Goal: Information Seeking & Learning: Check status

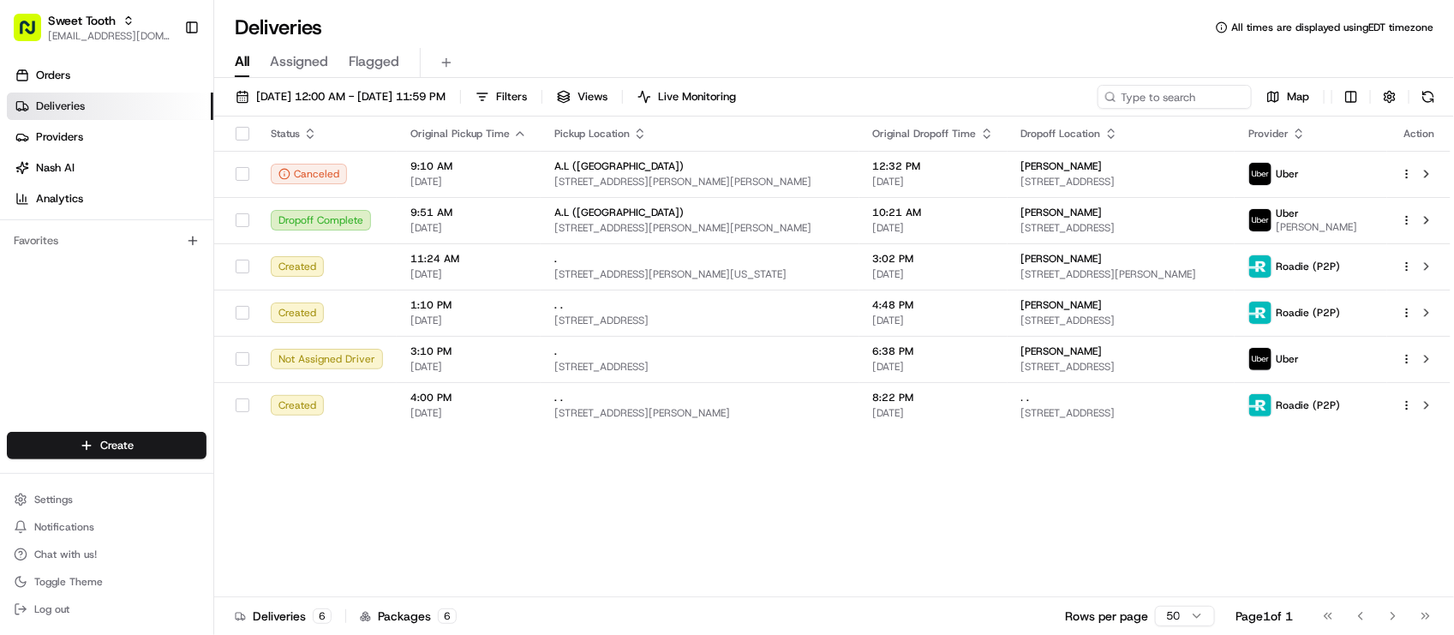
click at [476, 566] on div "Status Original Pickup Time Pickup Location Original Dropoff Time Dropoff Locat…" at bounding box center [832, 357] width 1237 height 481
click at [541, 544] on div "Status Original Pickup Time Pickup Location Original Dropoff Time Dropoff Locat…" at bounding box center [832, 357] width 1237 height 481
click at [611, 550] on div "Status Original Pickup Time Pickup Location Original Dropoff Time Dropoff Locat…" at bounding box center [832, 357] width 1237 height 481
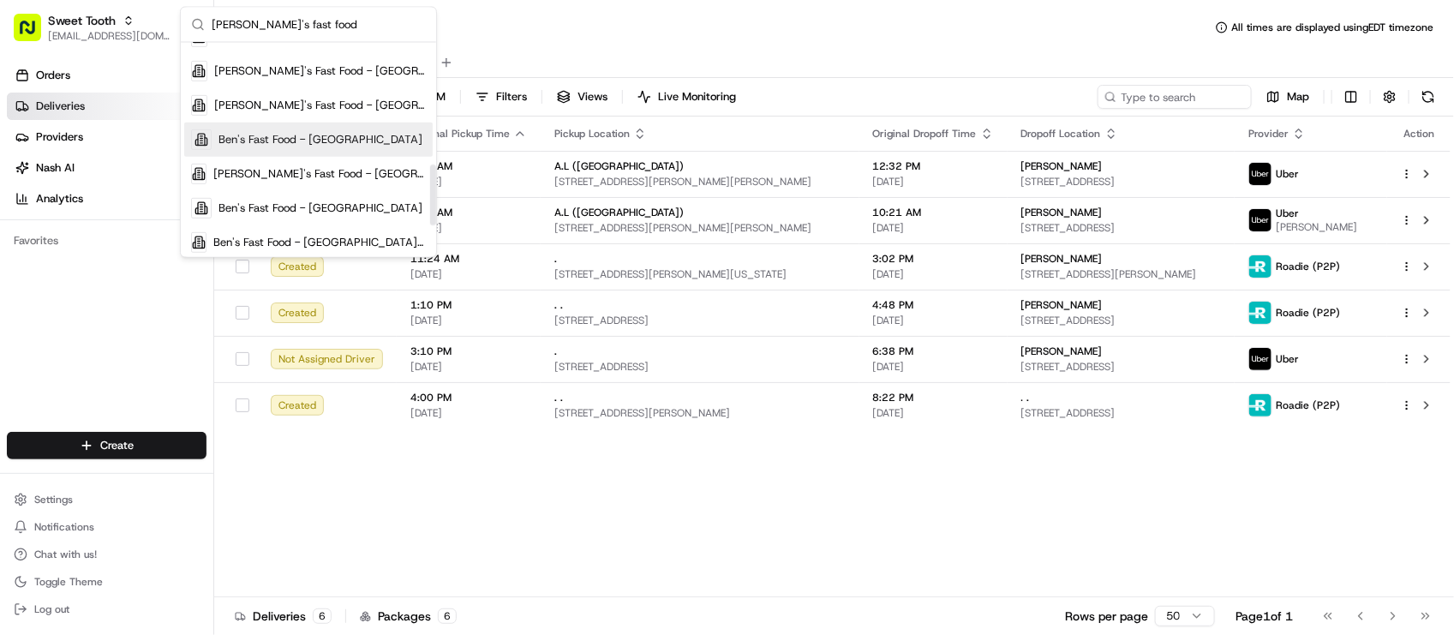
scroll to position [429, 0]
type input "[PERSON_NAME]'s fast food"
click at [345, 109] on span "Ben's Fast Food - [GEOGRAPHIC_DATA]" at bounding box center [321, 106] width 204 height 15
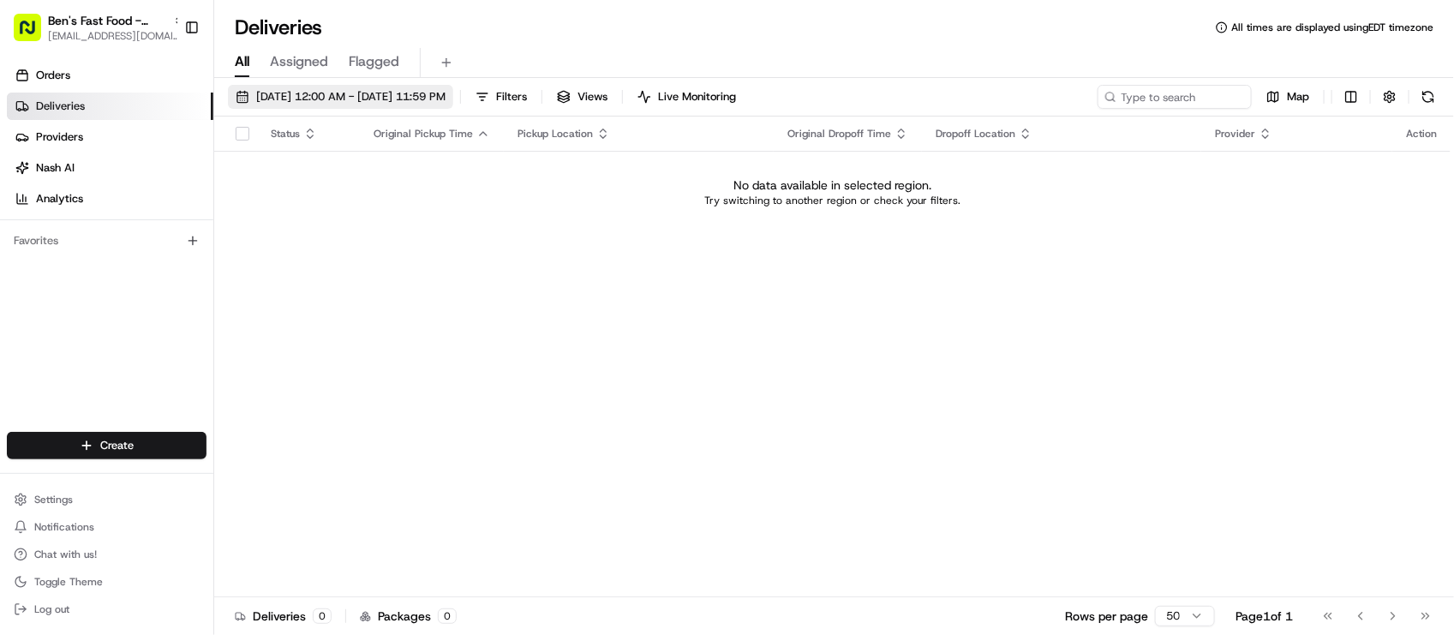
click at [400, 103] on span "[DATE] 12:00 AM - [DATE] 11:59 PM" at bounding box center [350, 96] width 189 height 15
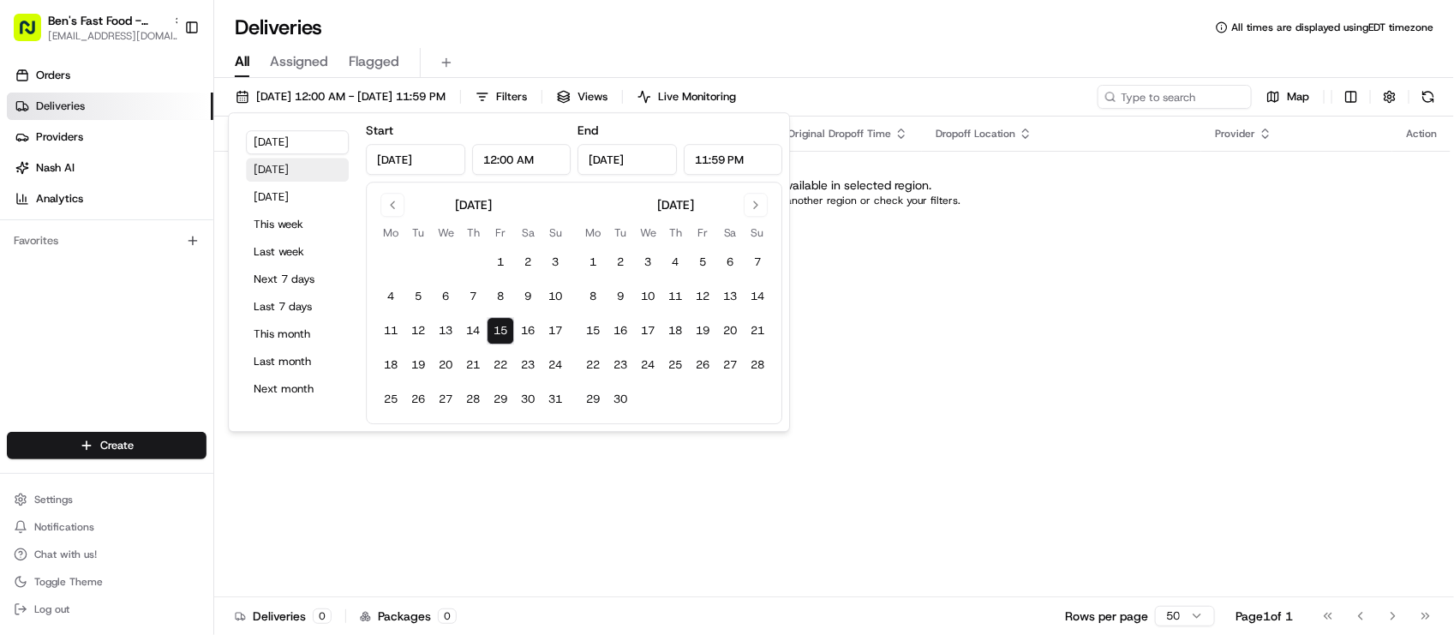
click at [304, 161] on button "[DATE]" at bounding box center [297, 170] width 103 height 24
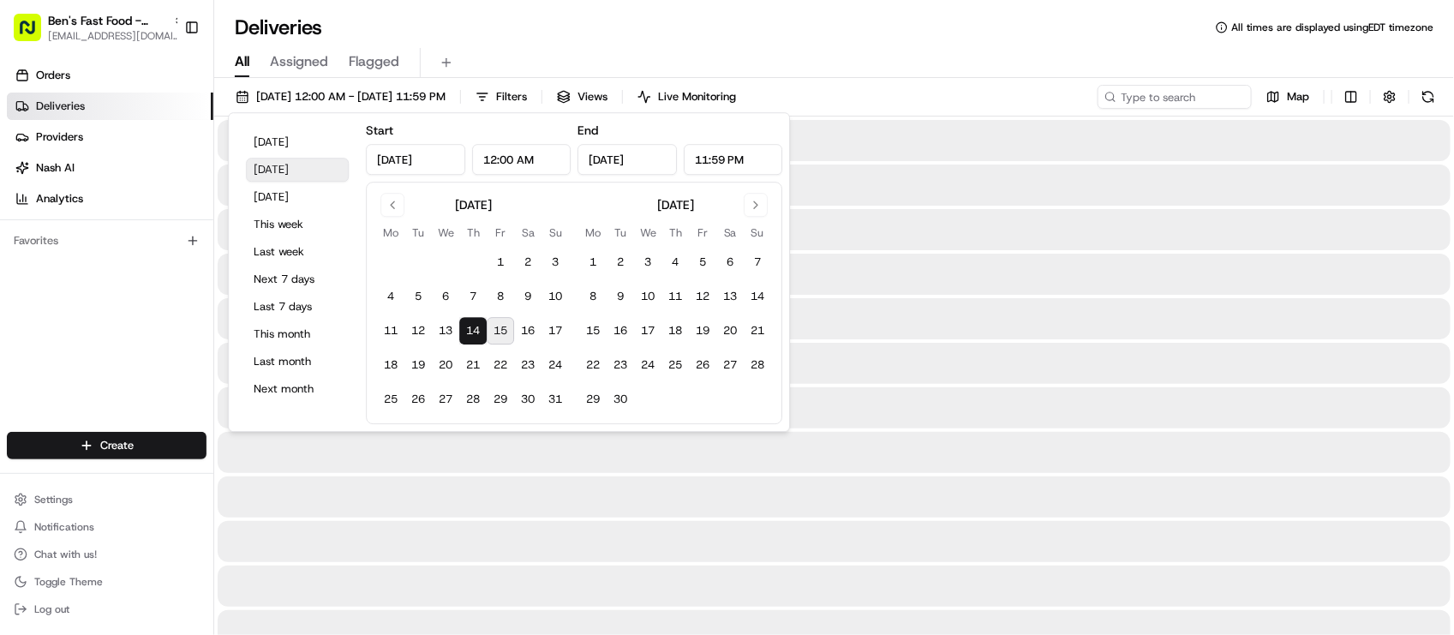
type input "[DATE]"
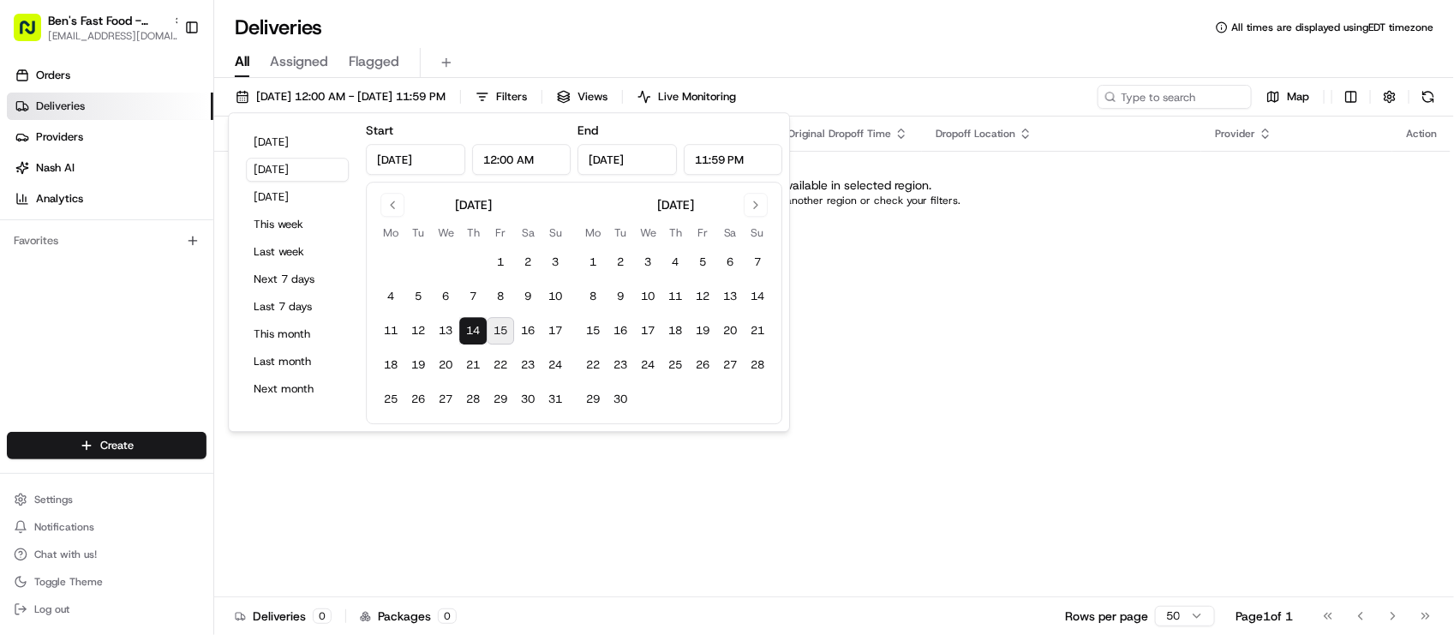
click at [992, 71] on div "All Assigned Flagged" at bounding box center [834, 63] width 1240 height 30
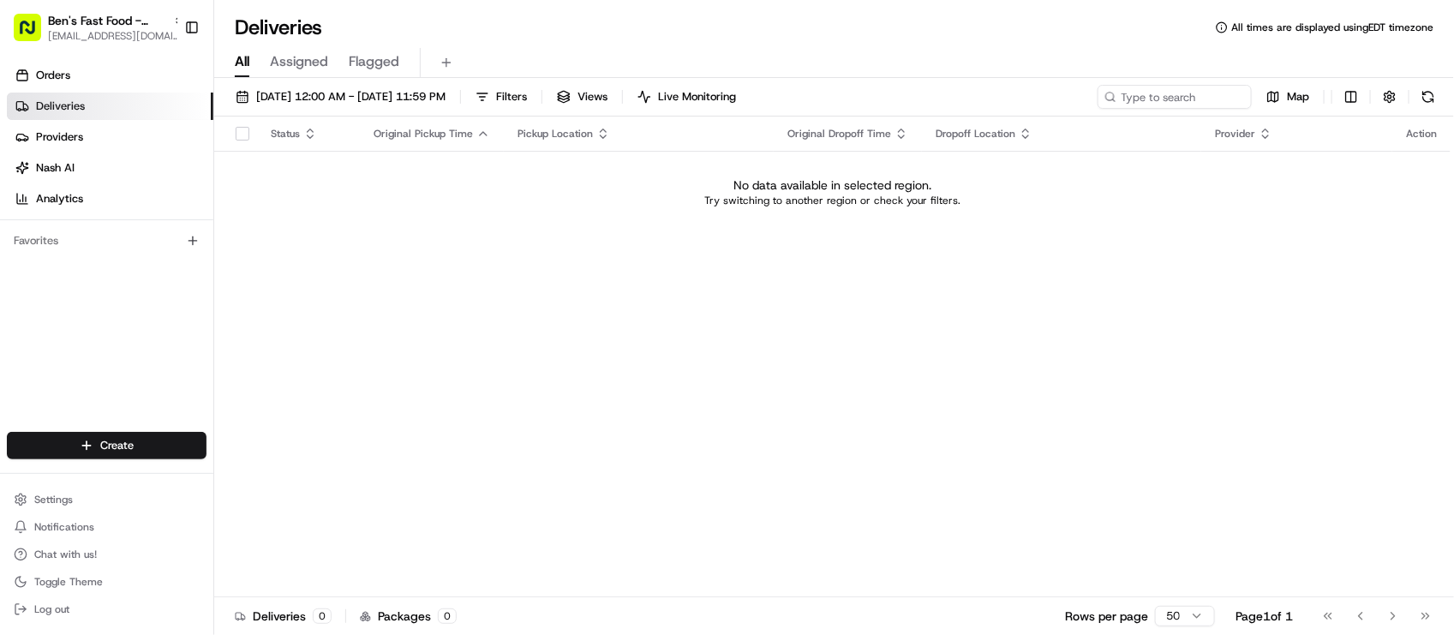
click at [486, 254] on div "Status Original Pickup Time Pickup Location Original Dropoff Time Dropoff Locat…" at bounding box center [832, 357] width 1237 height 481
click at [361, 100] on span "[DATE] 12:00 AM - [DATE] 11:59 PM" at bounding box center [350, 96] width 189 height 15
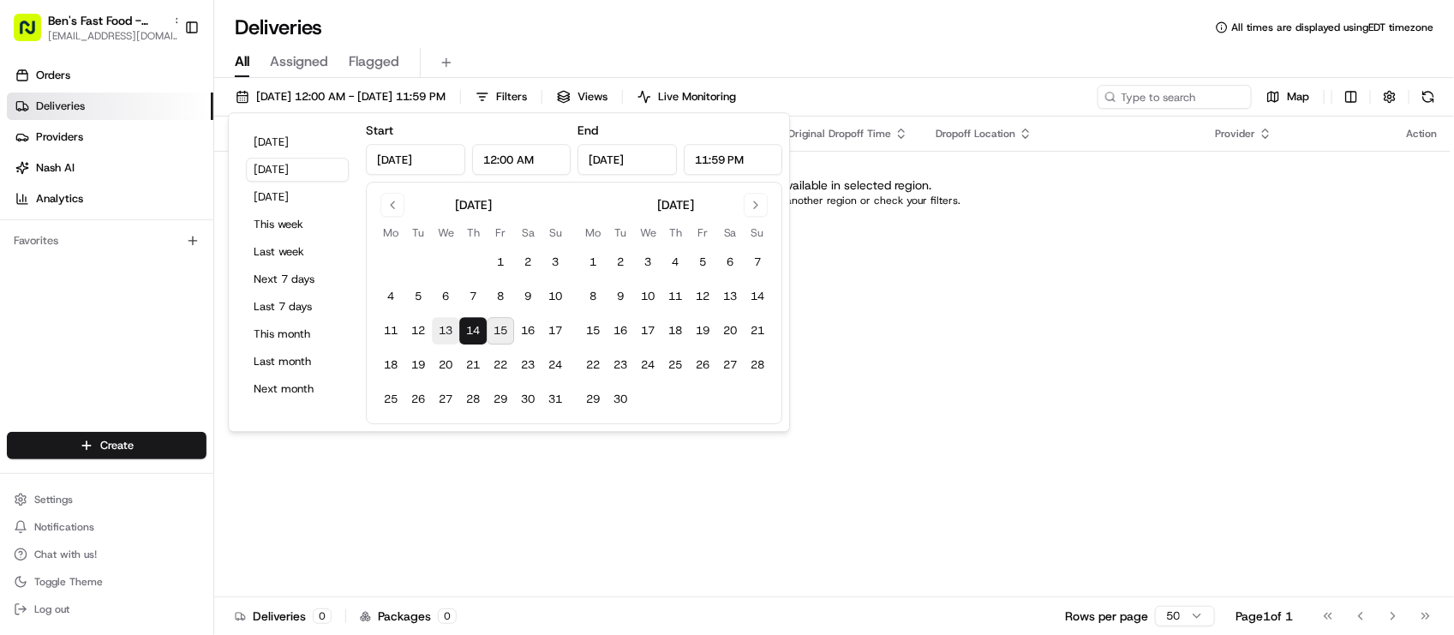
click at [446, 327] on button "13" at bounding box center [445, 330] width 27 height 27
type input "[DATE]"
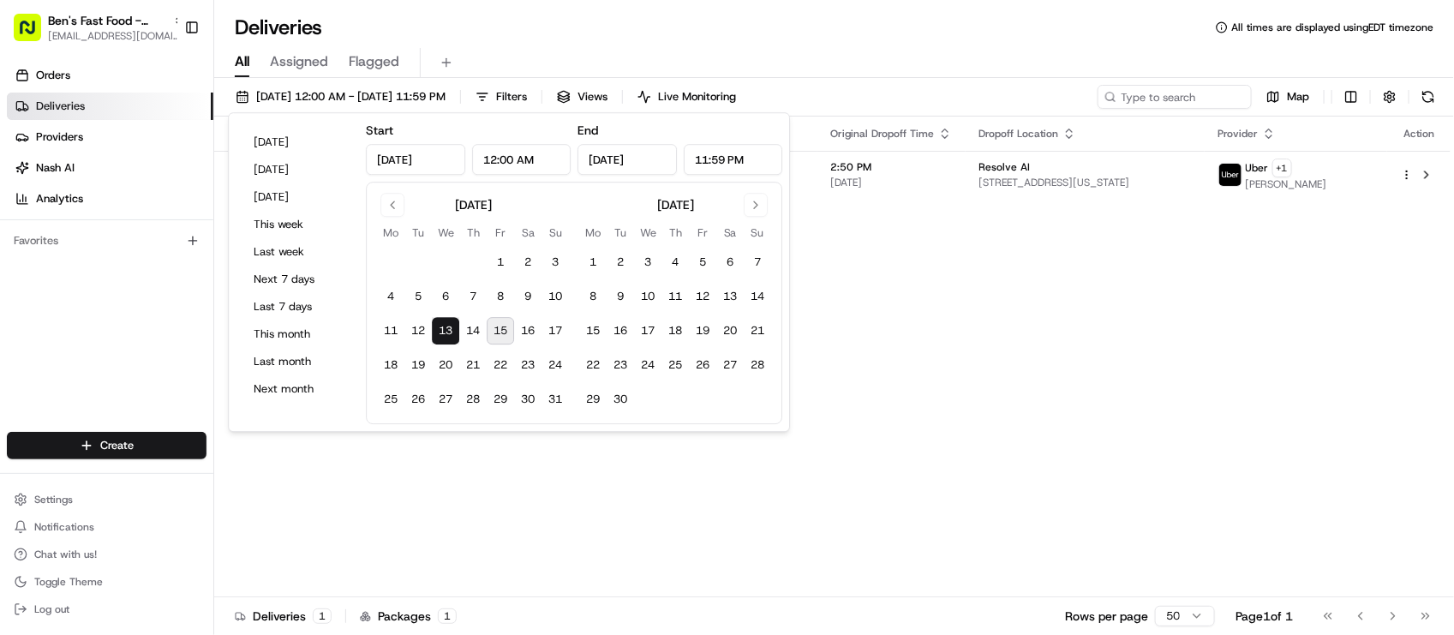
click at [894, 81] on div "[DATE] 12:00 AM - [DATE] 11:59 PM Filters Views Live Monitoring Map Status Orig…" at bounding box center [834, 358] width 1240 height 561
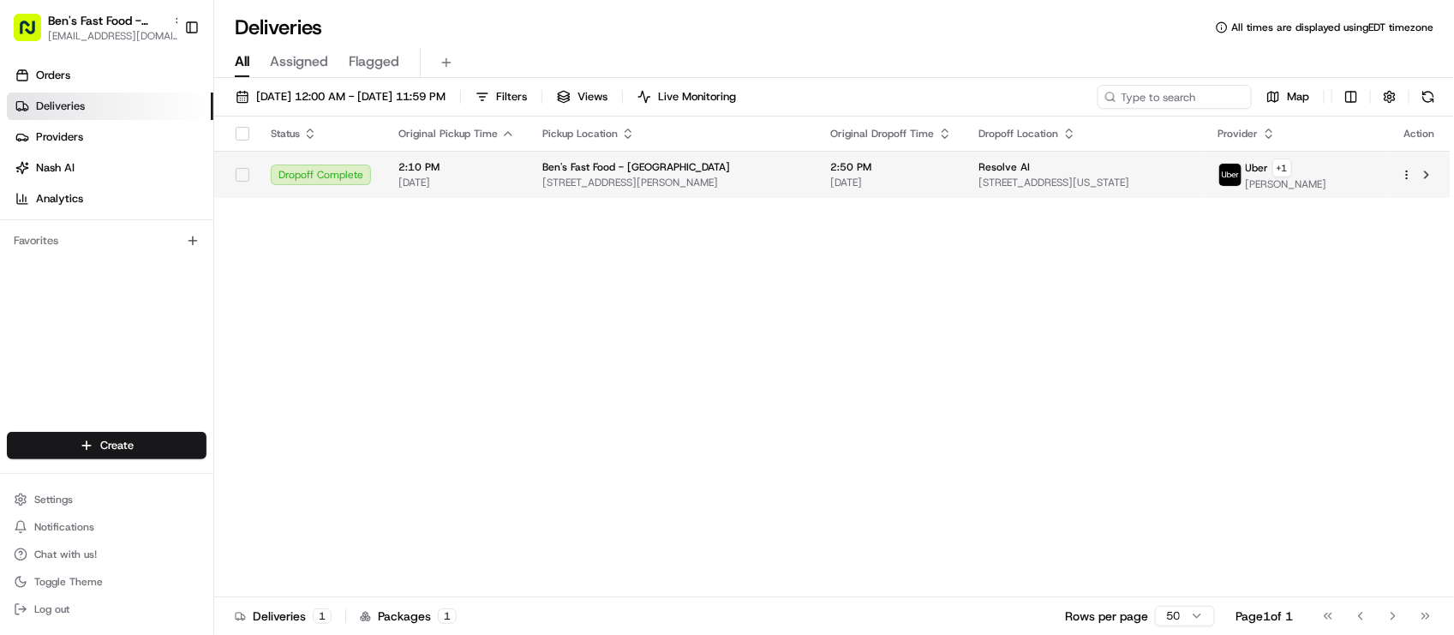
click at [910, 167] on td "2:50 PM [DATE]" at bounding box center [892, 174] width 148 height 47
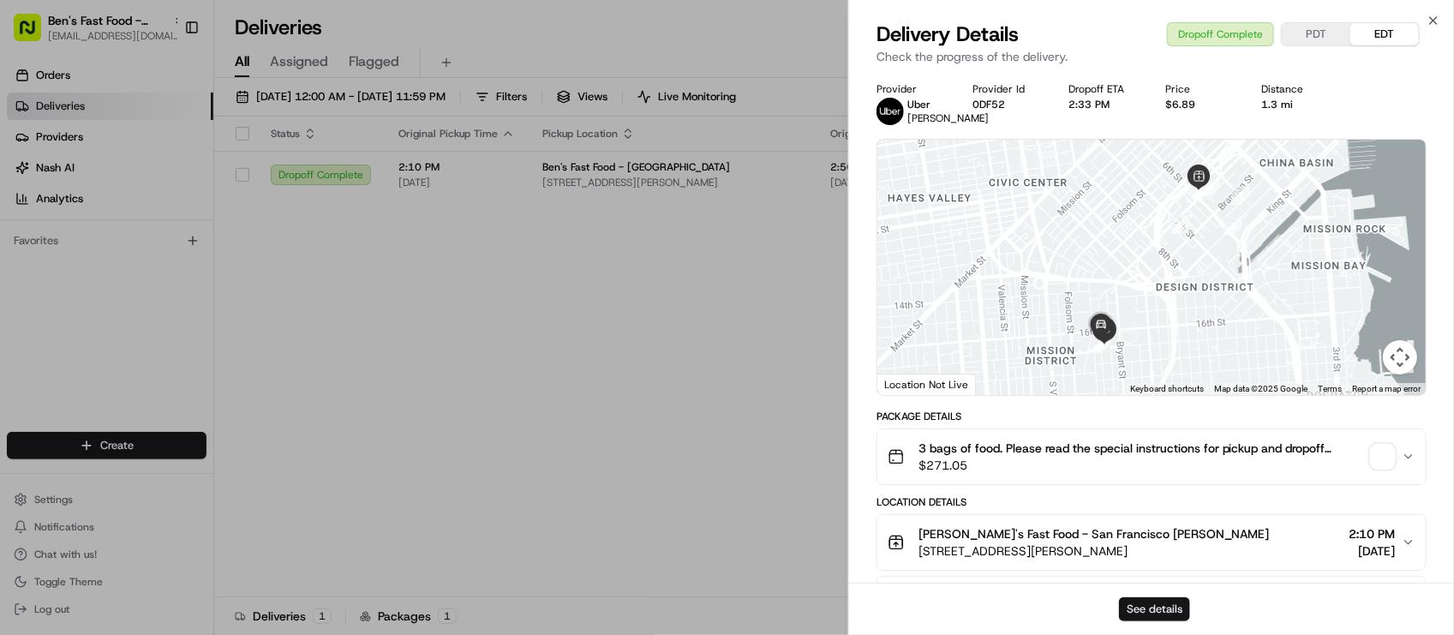
click at [1146, 597] on button "See details" at bounding box center [1154, 609] width 71 height 24
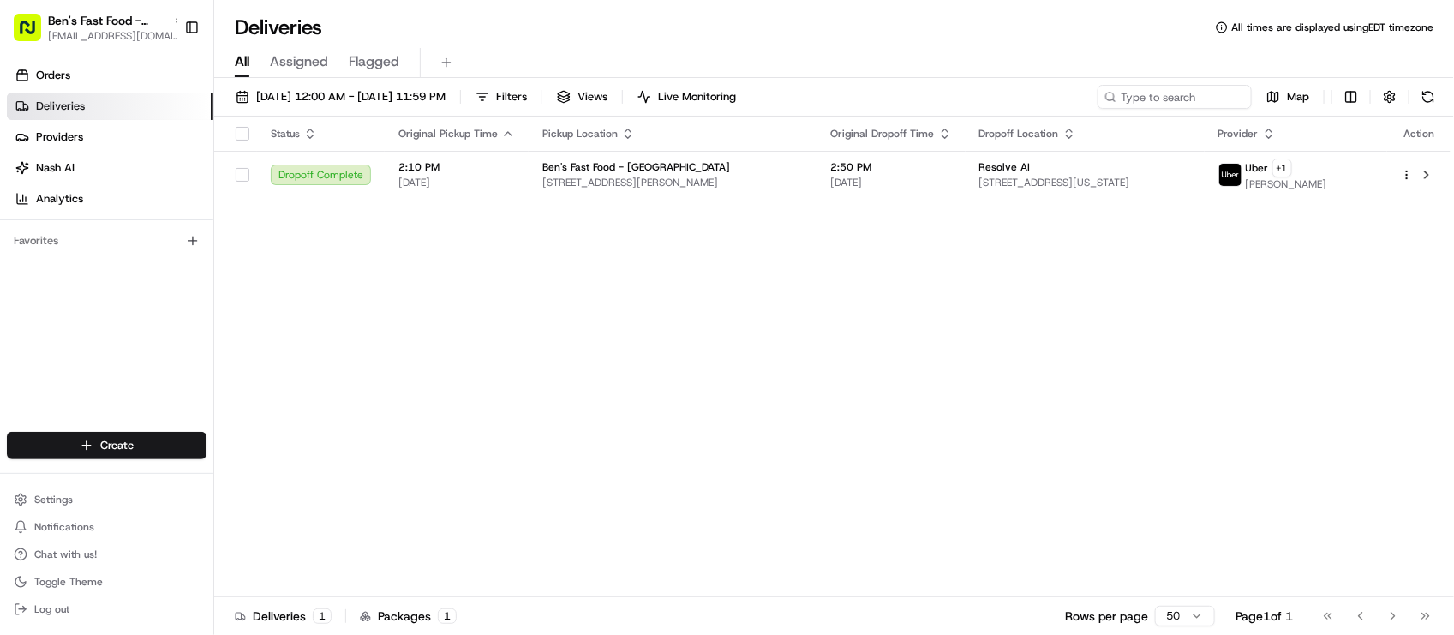
click at [407, 257] on div "Status Original Pickup Time Pickup Location Original Dropoff Time Dropoff Locat…" at bounding box center [832, 357] width 1237 height 481
click at [493, 19] on div "Deliveries All times are displayed using EDT timezone" at bounding box center [834, 27] width 1240 height 27
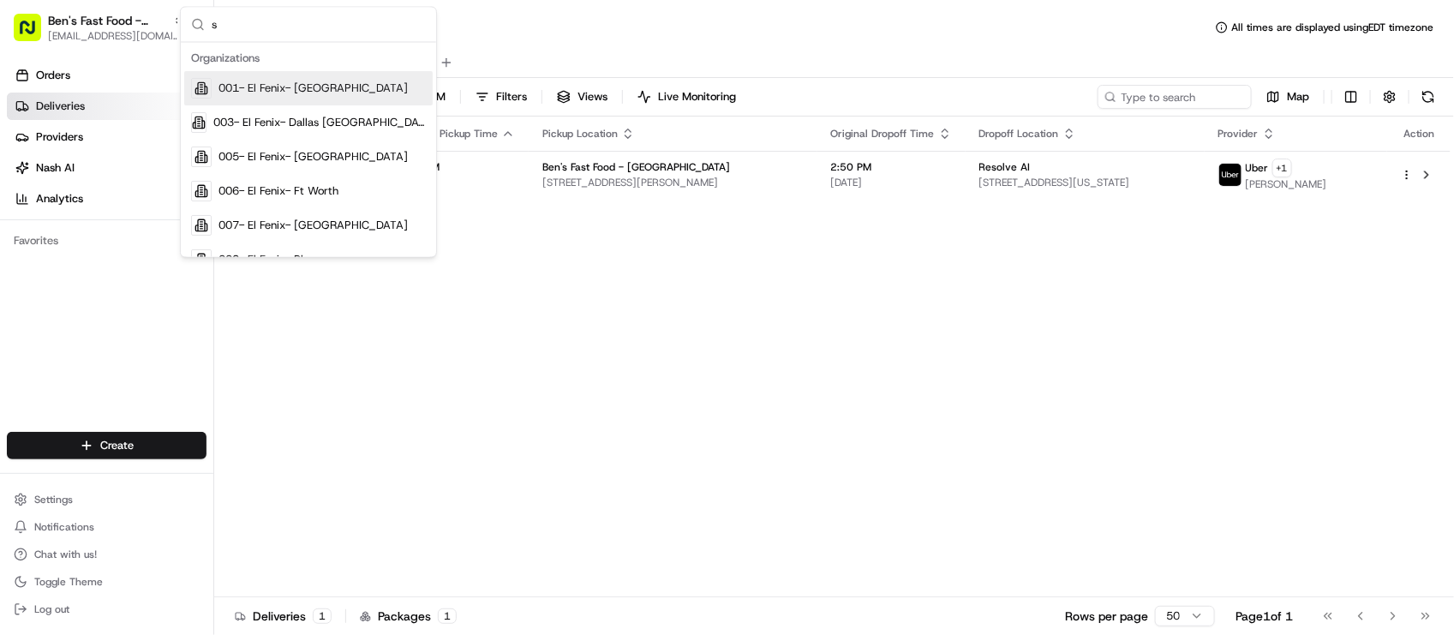
type input "s"
type input "M"
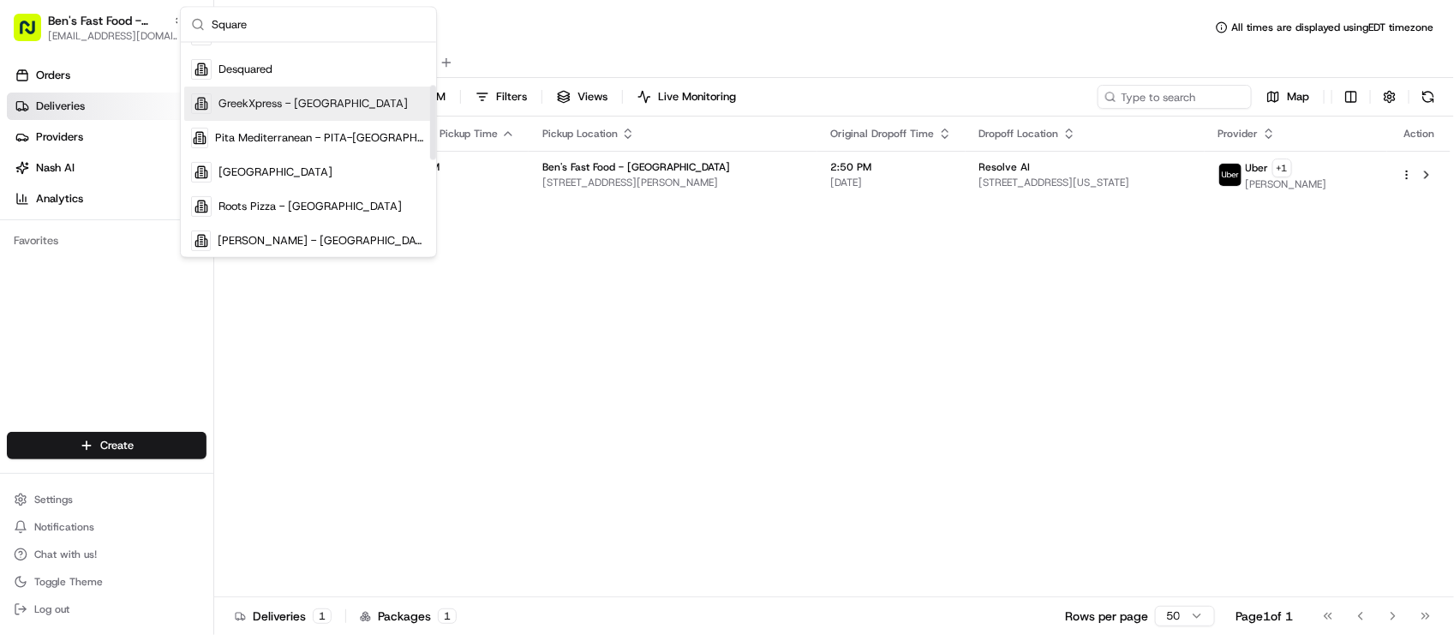
type input "Square"
click at [596, 185] on span "[STREET_ADDRESS][PERSON_NAME]" at bounding box center [673, 183] width 261 height 14
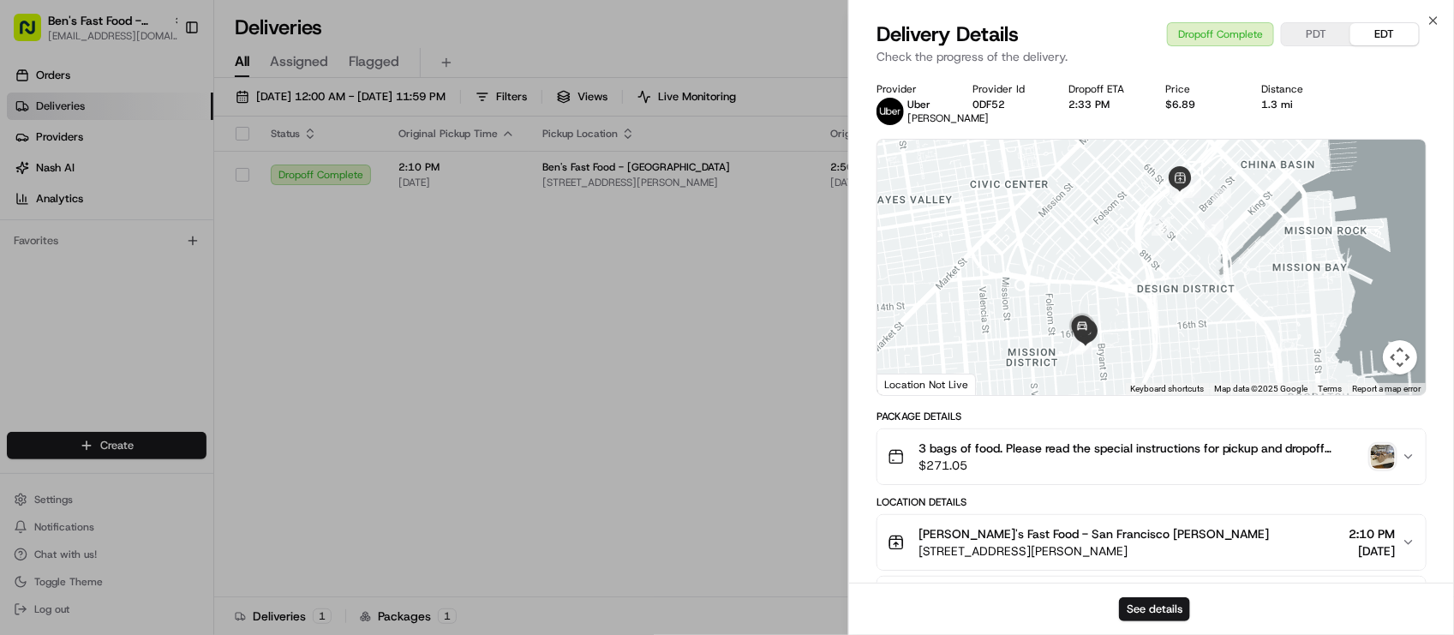
drag, startPoint x: 546, startPoint y: 343, endPoint x: 453, endPoint y: 251, distance: 130.9
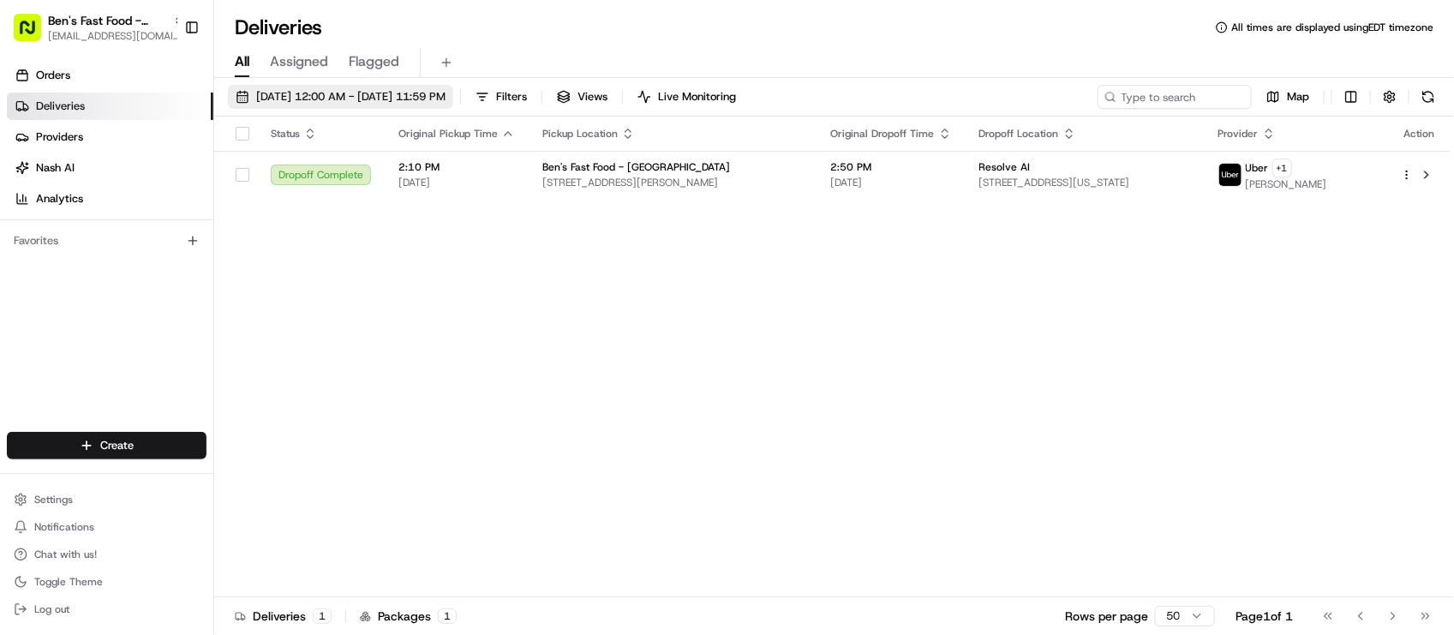
click at [309, 92] on span "[DATE] 12:00 AM - [DATE] 11:59 PM" at bounding box center [350, 96] width 189 height 15
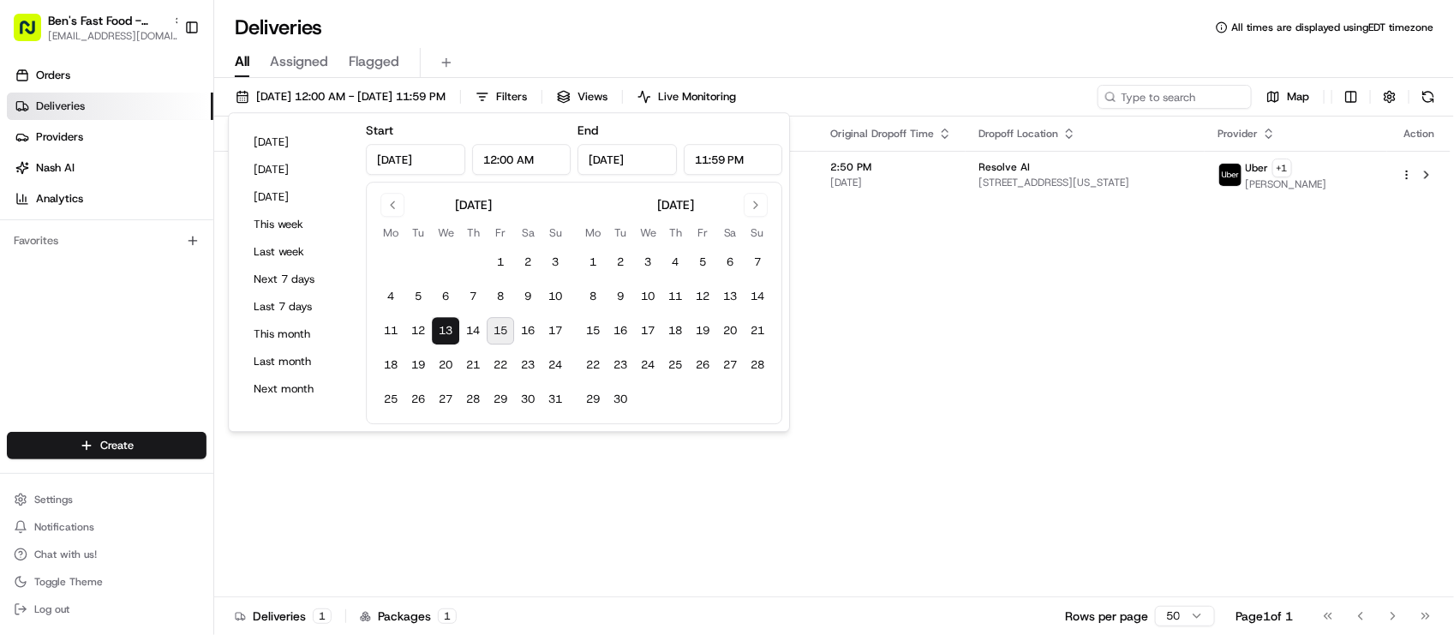
click at [322, 550] on div "Status Original Pickup Time Pickup Location Original Dropoff Time Dropoff Locat…" at bounding box center [832, 357] width 1237 height 481
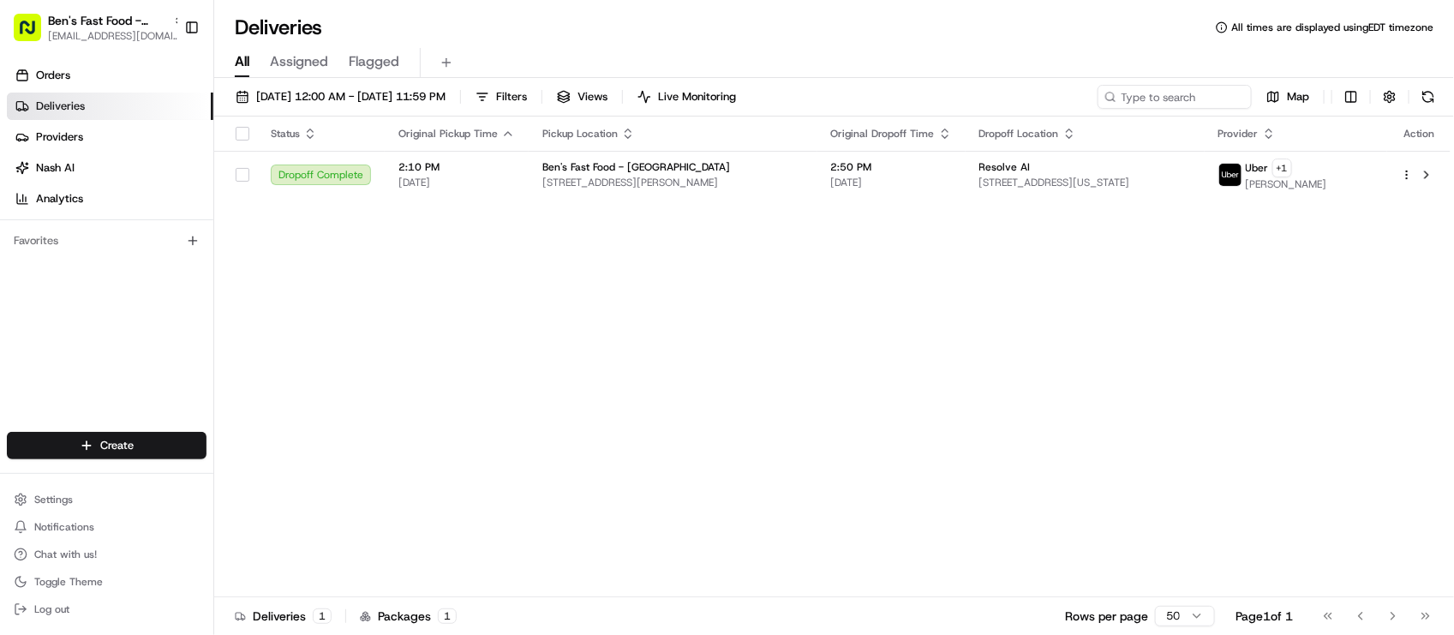
click at [483, 305] on div "Status Original Pickup Time Pickup Location Original Dropoff Time Dropoff Locat…" at bounding box center [832, 357] width 1237 height 481
click at [567, 160] on span "Ben's Fast Food - [GEOGRAPHIC_DATA]" at bounding box center [637, 167] width 188 height 14
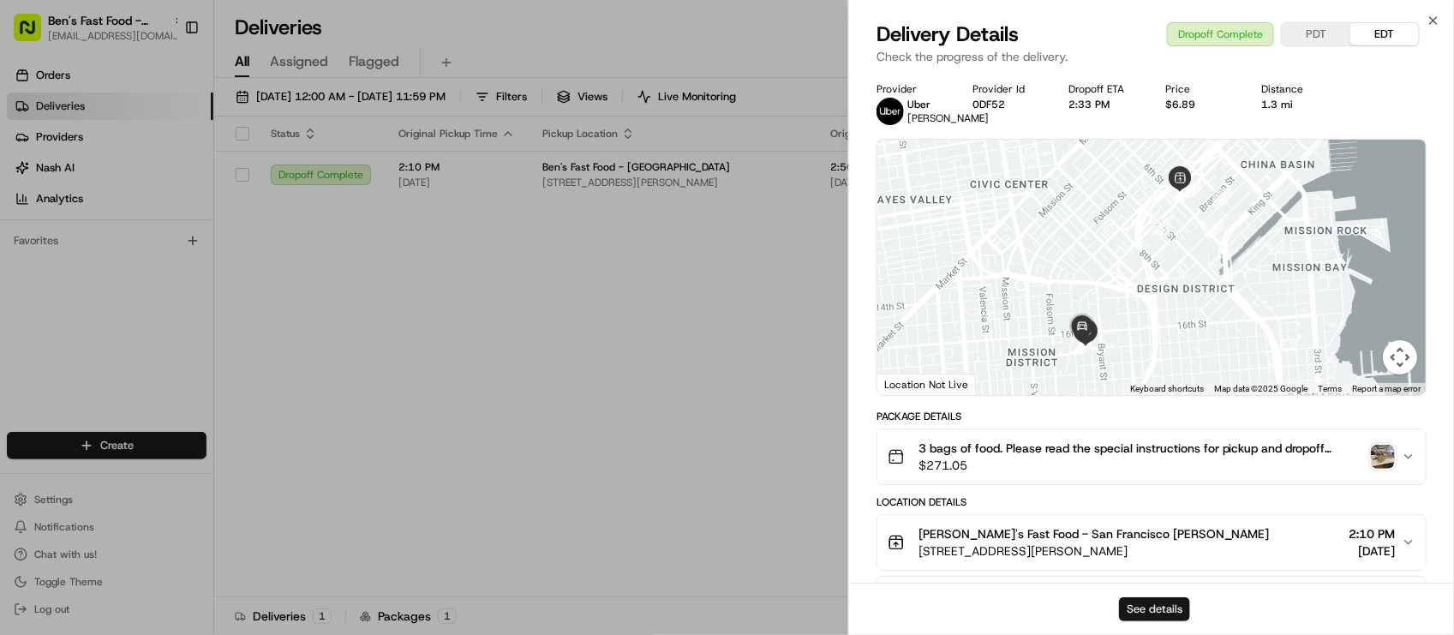
click at [1161, 619] on button "See details" at bounding box center [1154, 609] width 71 height 24
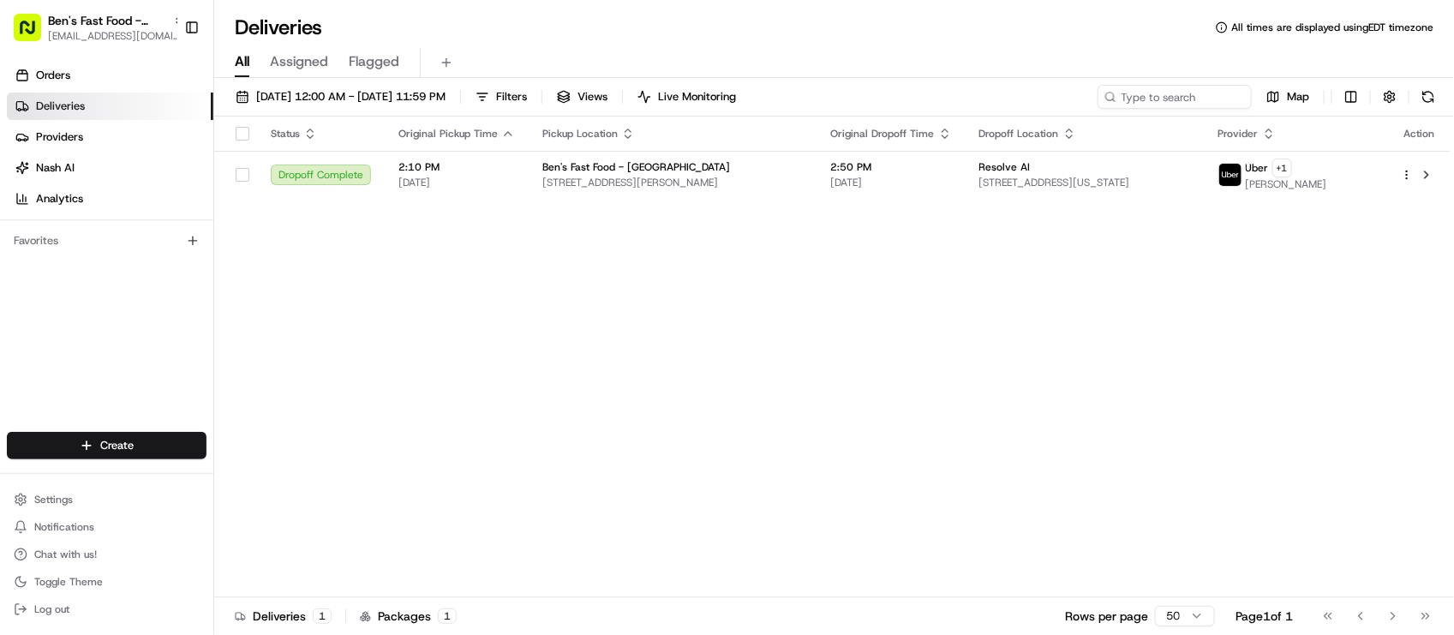
drag, startPoint x: 532, startPoint y: 366, endPoint x: 516, endPoint y: 353, distance: 20.7
click at [532, 366] on div "Status Original Pickup Time Pickup Location Original Dropoff Time Dropoff Locat…" at bounding box center [832, 357] width 1237 height 481
click at [64, 87] on link "Orders" at bounding box center [110, 75] width 207 height 27
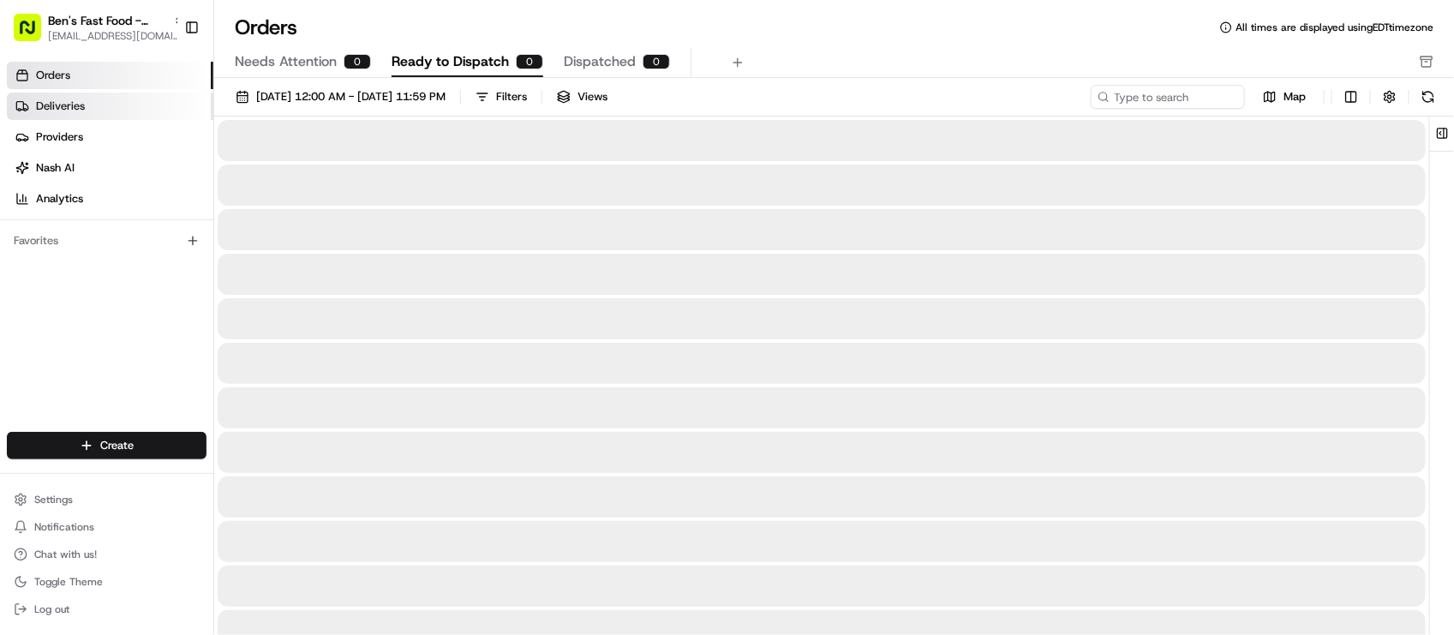
click at [60, 96] on link "Deliveries" at bounding box center [110, 106] width 207 height 27
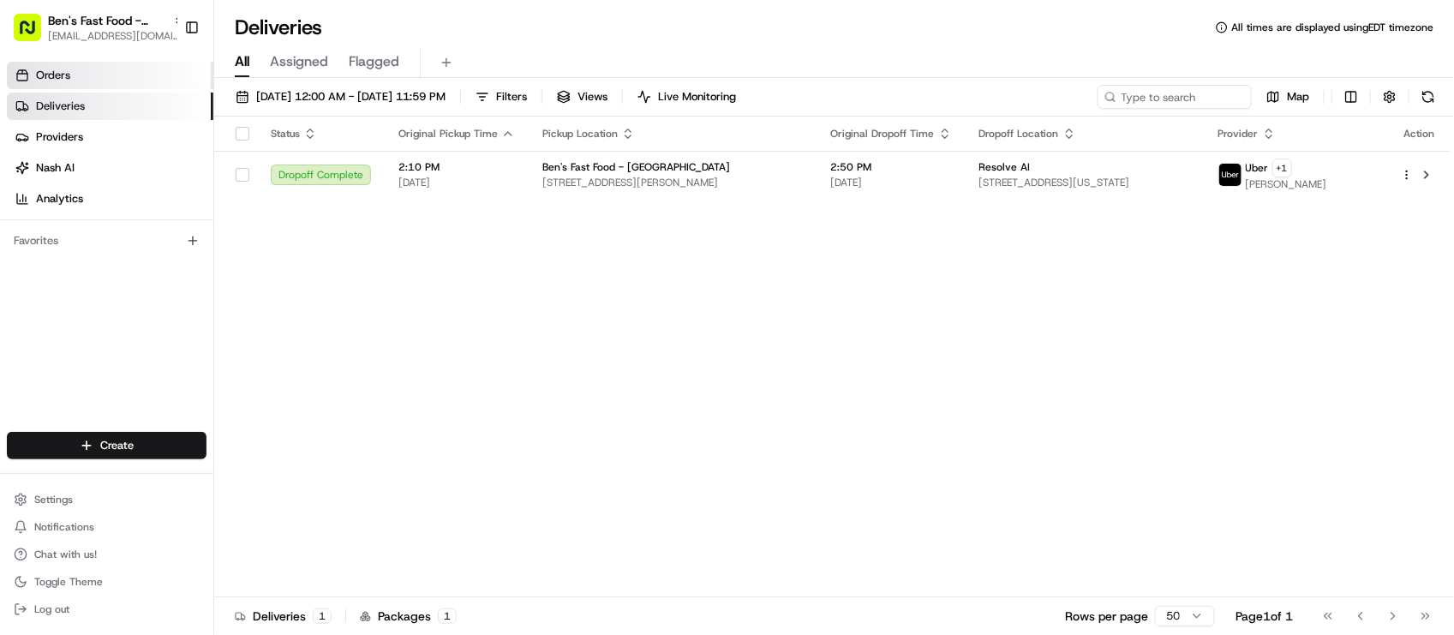
click at [125, 75] on link "Orders" at bounding box center [110, 75] width 207 height 27
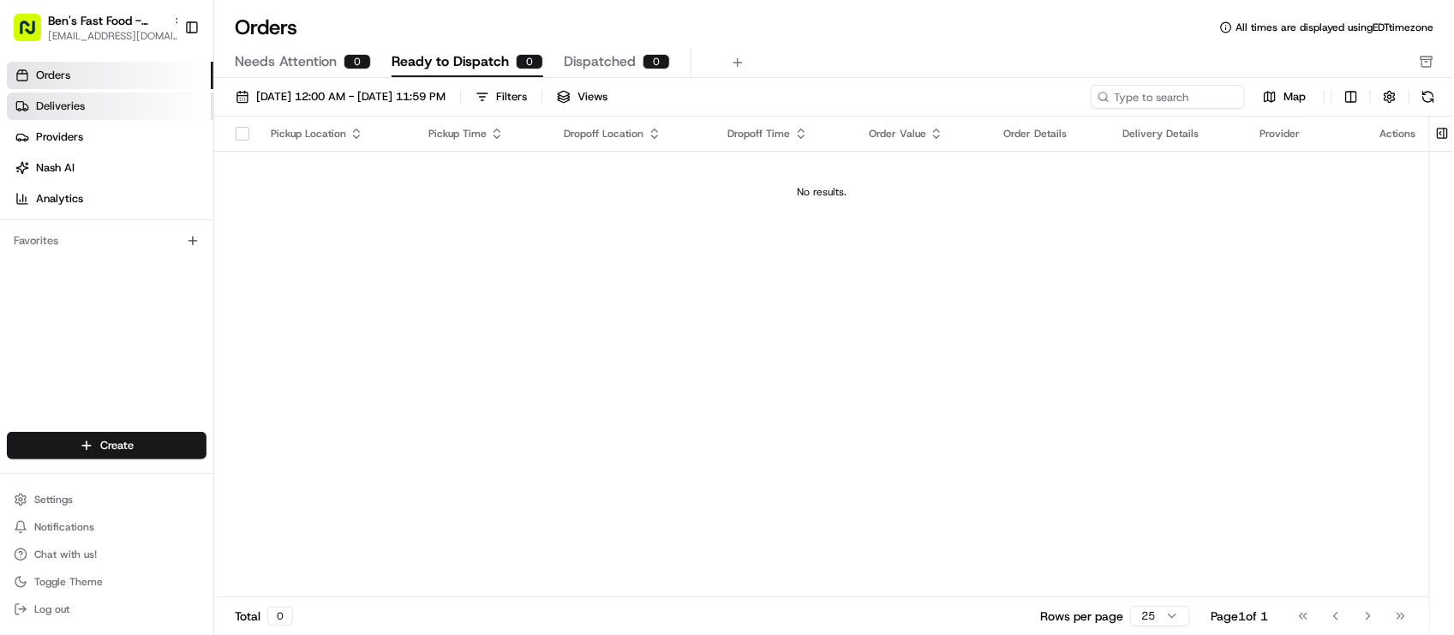
click at [140, 94] on link "Deliveries" at bounding box center [110, 106] width 207 height 27
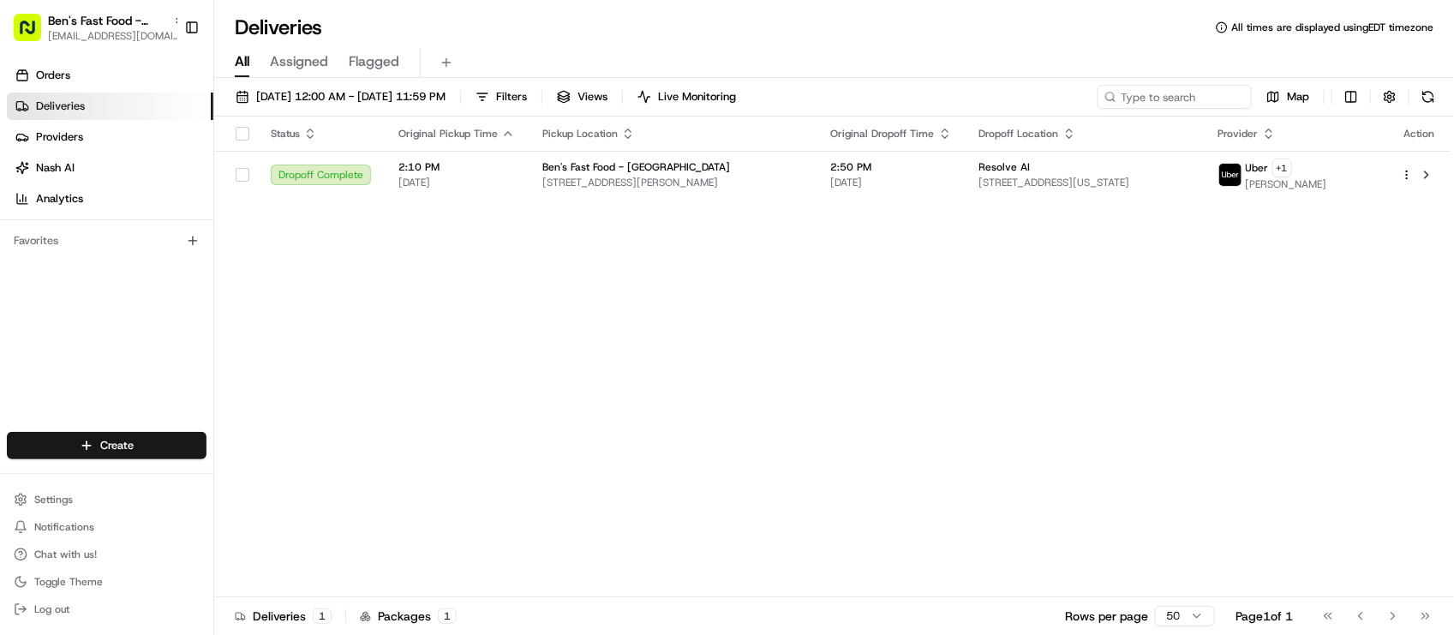
drag, startPoint x: 512, startPoint y: 363, endPoint x: 480, endPoint y: 369, distance: 32.3
click at [494, 364] on div "Status Original Pickup Time Pickup Location Original Dropoff Time Dropoff Locat…" at bounding box center [832, 357] width 1237 height 481
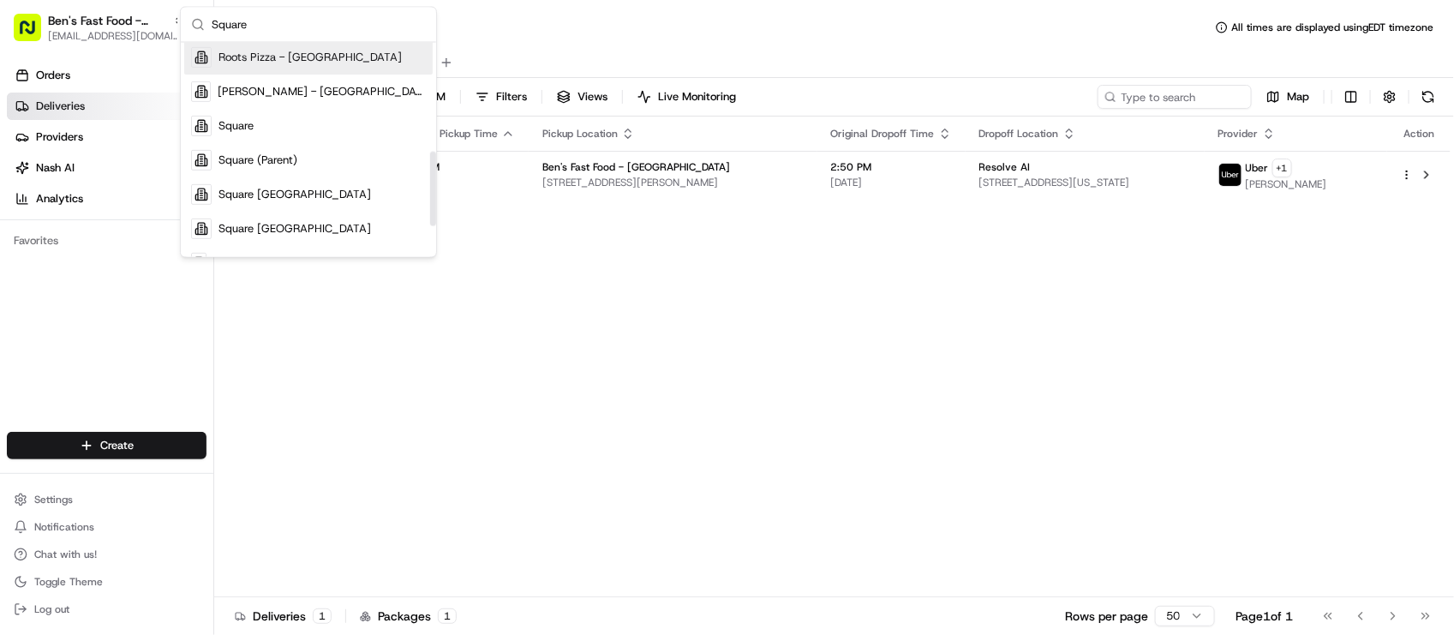
scroll to position [321, 0]
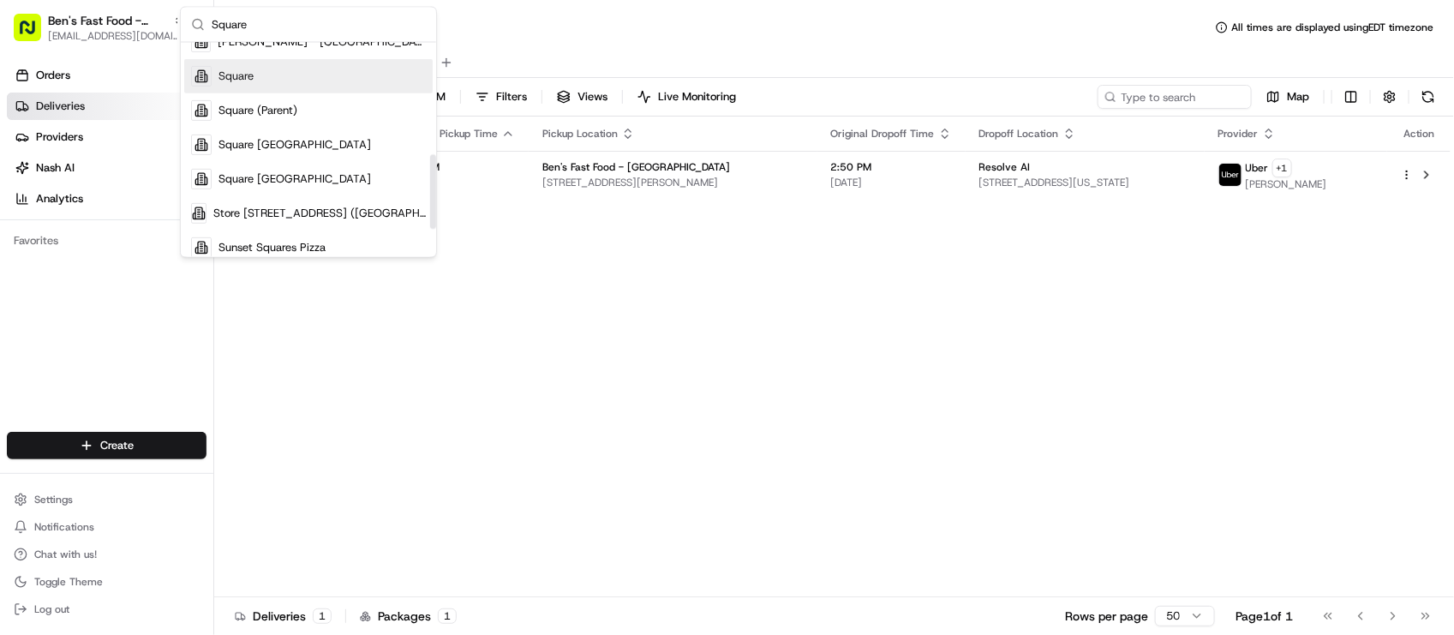
type input "Square"
click at [375, 69] on div "Square" at bounding box center [308, 76] width 249 height 34
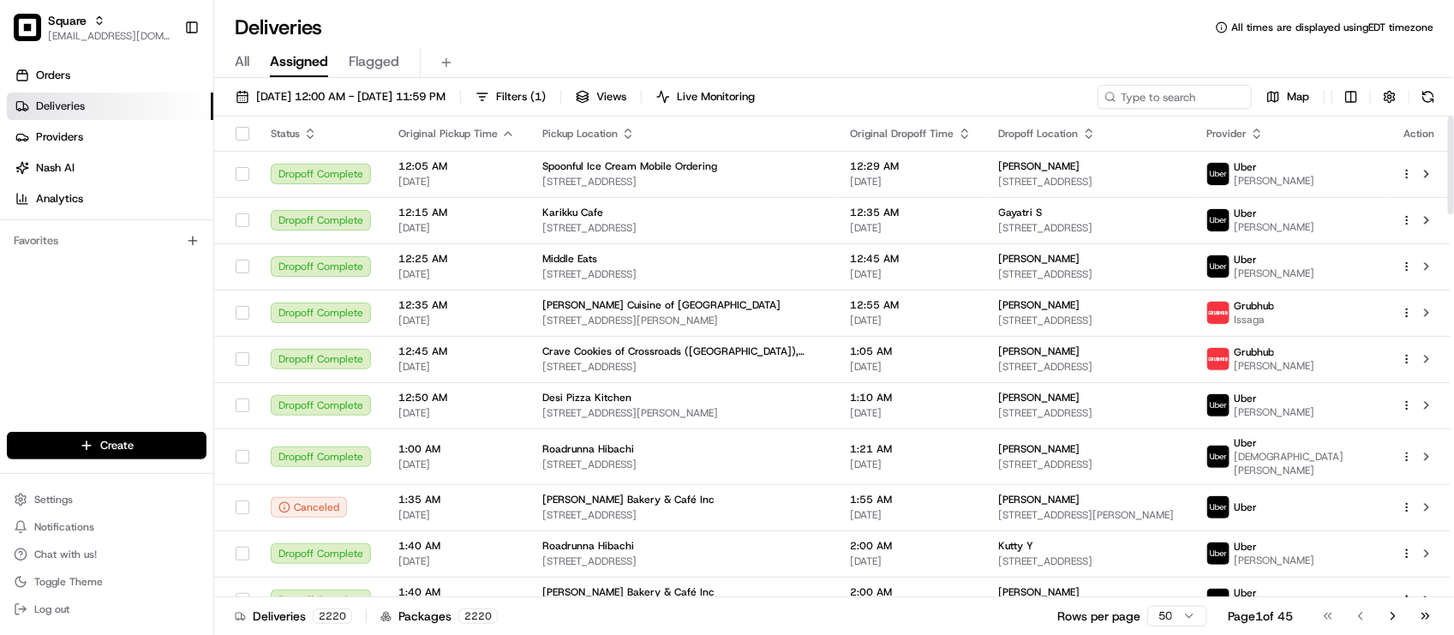
click at [84, 377] on div "Orders Deliveries Providers [PERSON_NAME] Analytics Favorites" at bounding box center [106, 248] width 213 height 387
click at [153, 317] on div "Orders Deliveries Providers [PERSON_NAME] Analytics Favorites" at bounding box center [106, 248] width 213 height 387
click at [129, 369] on div "Orders Deliveries Providers [PERSON_NAME] Analytics Favorites" at bounding box center [106, 248] width 213 height 387
click at [1188, 105] on input at bounding box center [1149, 97] width 206 height 24
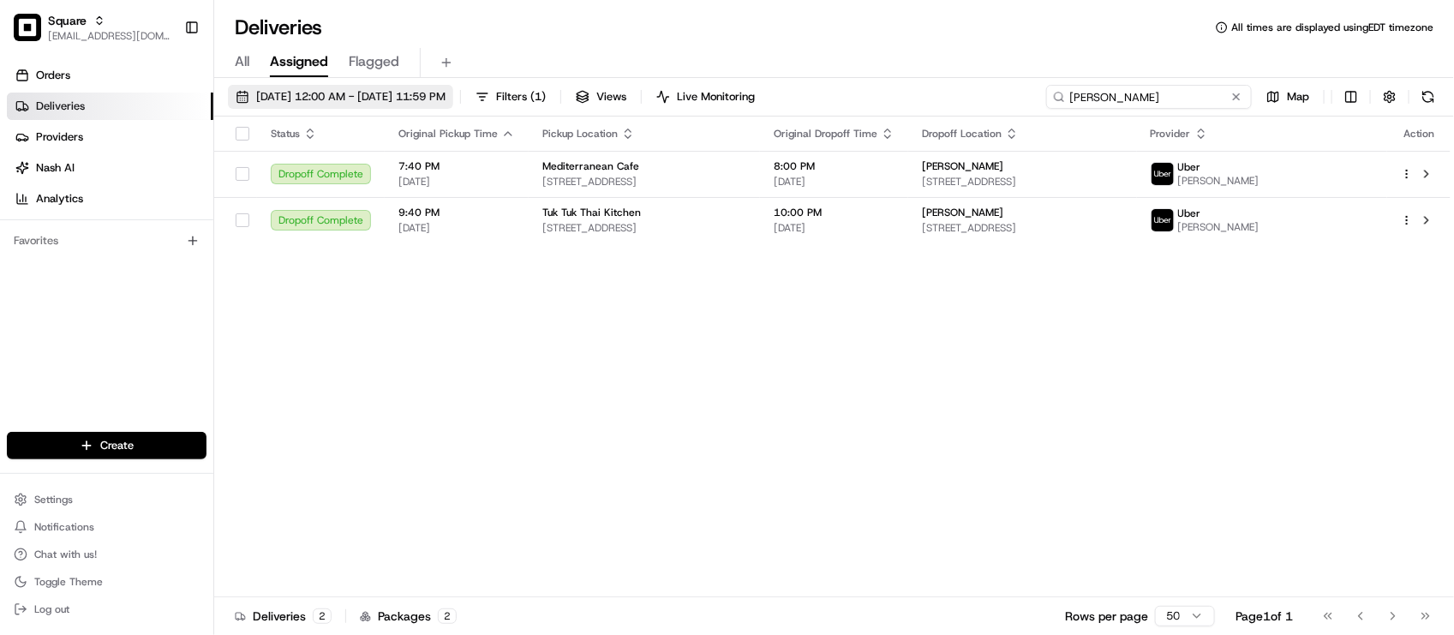
type input "[PERSON_NAME]"
drag, startPoint x: 343, startPoint y: 94, endPoint x: 334, endPoint y: 99, distance: 10.0
click at [340, 96] on span "[DATE] 12:00 AM - [DATE] 11:59 PM" at bounding box center [350, 96] width 189 height 15
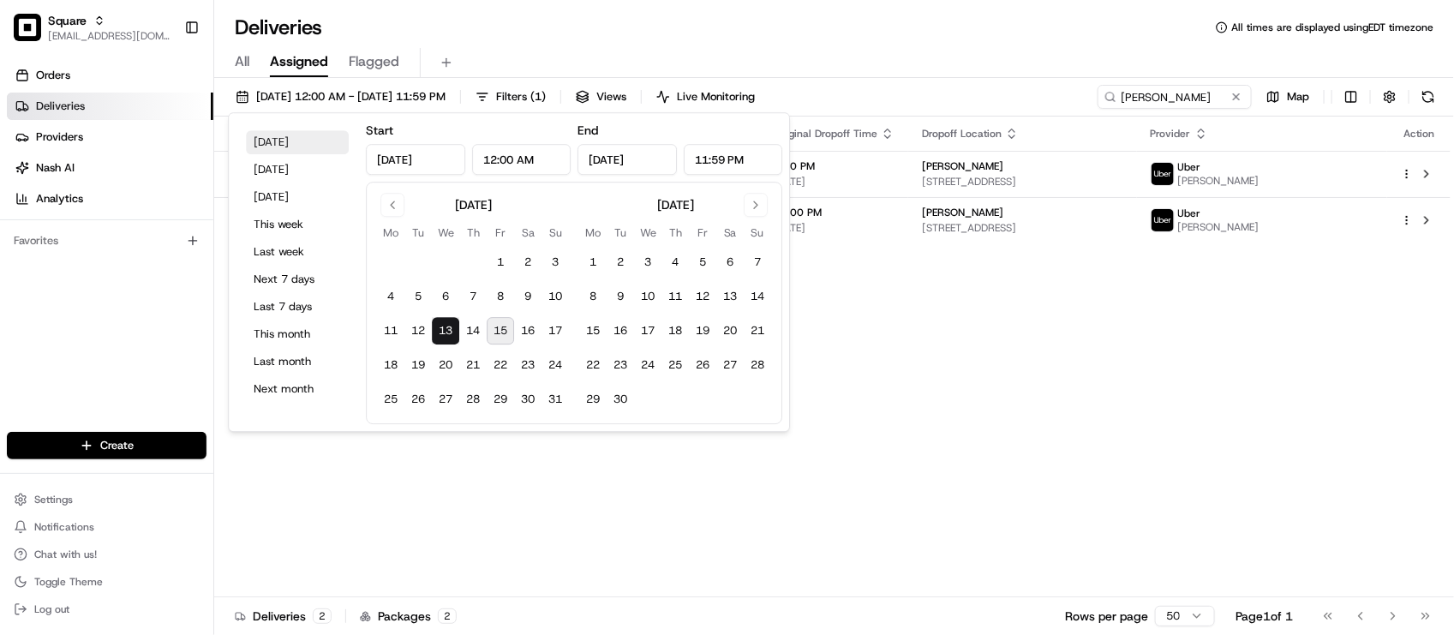
click at [294, 135] on button "[DATE]" at bounding box center [297, 142] width 103 height 24
type input "[DATE]"
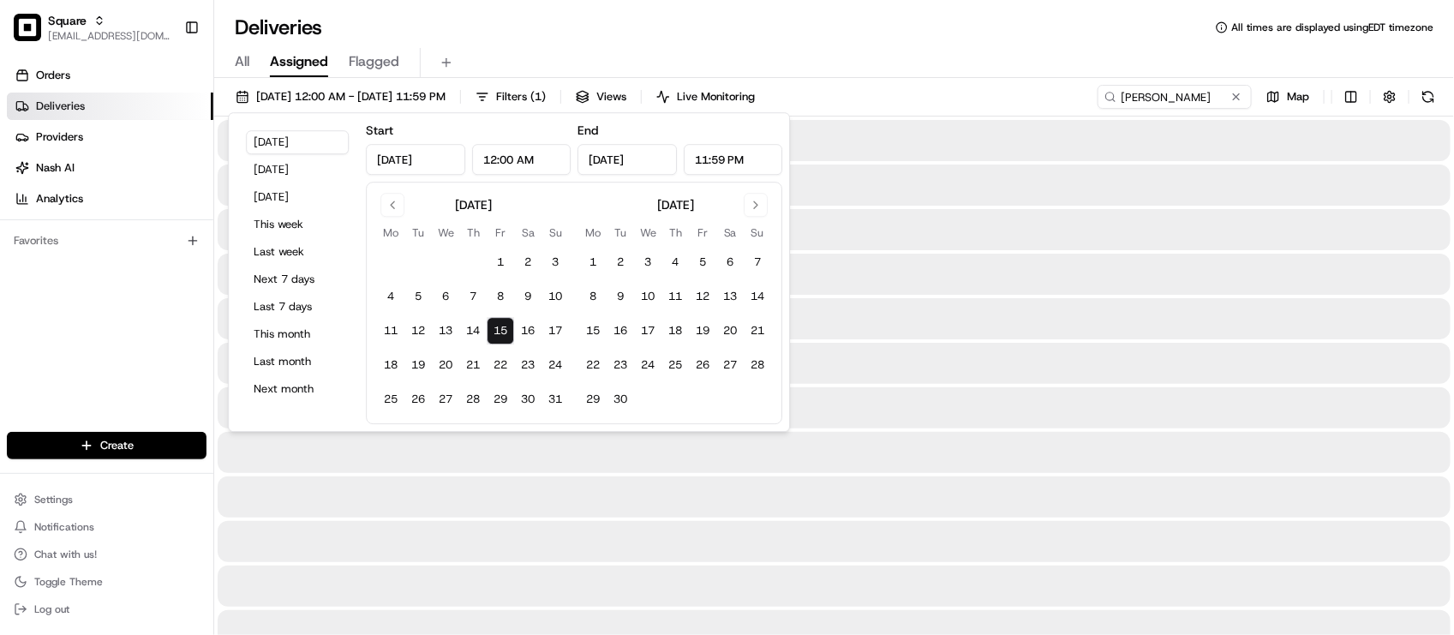
click at [1136, 47] on div "All Assigned Flagged" at bounding box center [834, 59] width 1240 height 37
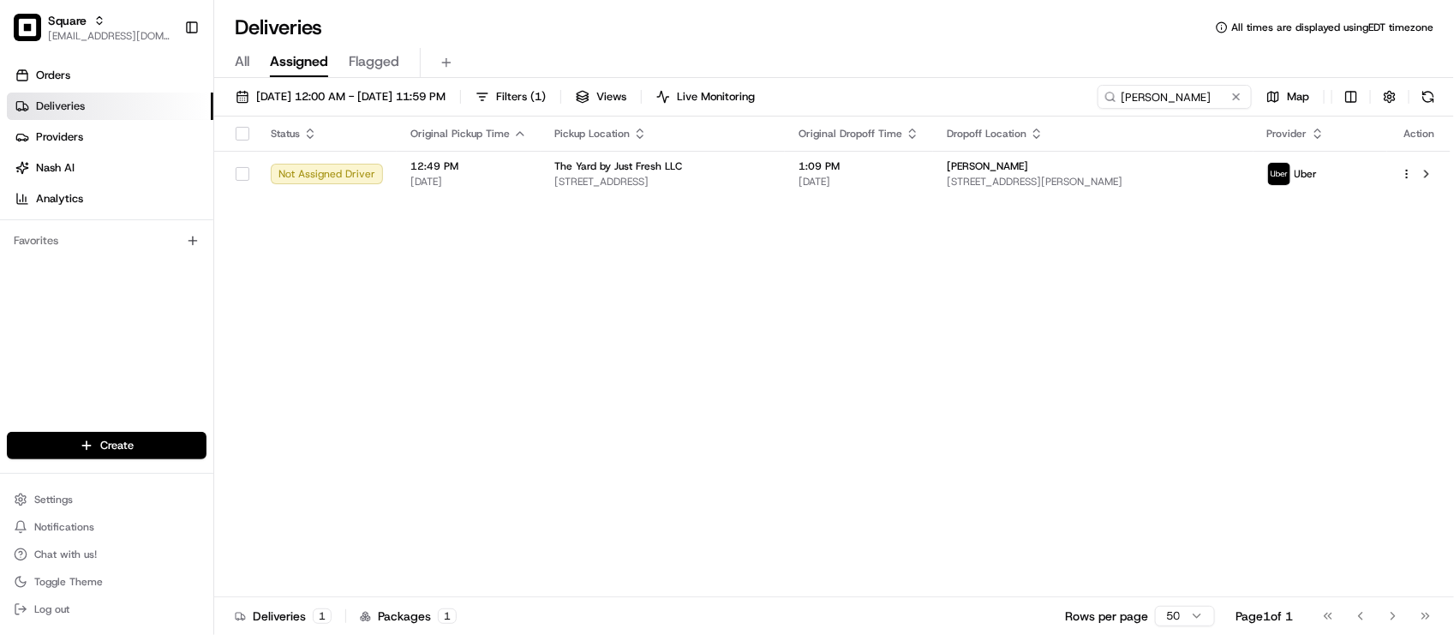
click at [759, 358] on div "Status Original Pickup Time Pickup Location Original Dropoff Time Dropoff Locat…" at bounding box center [832, 357] width 1237 height 481
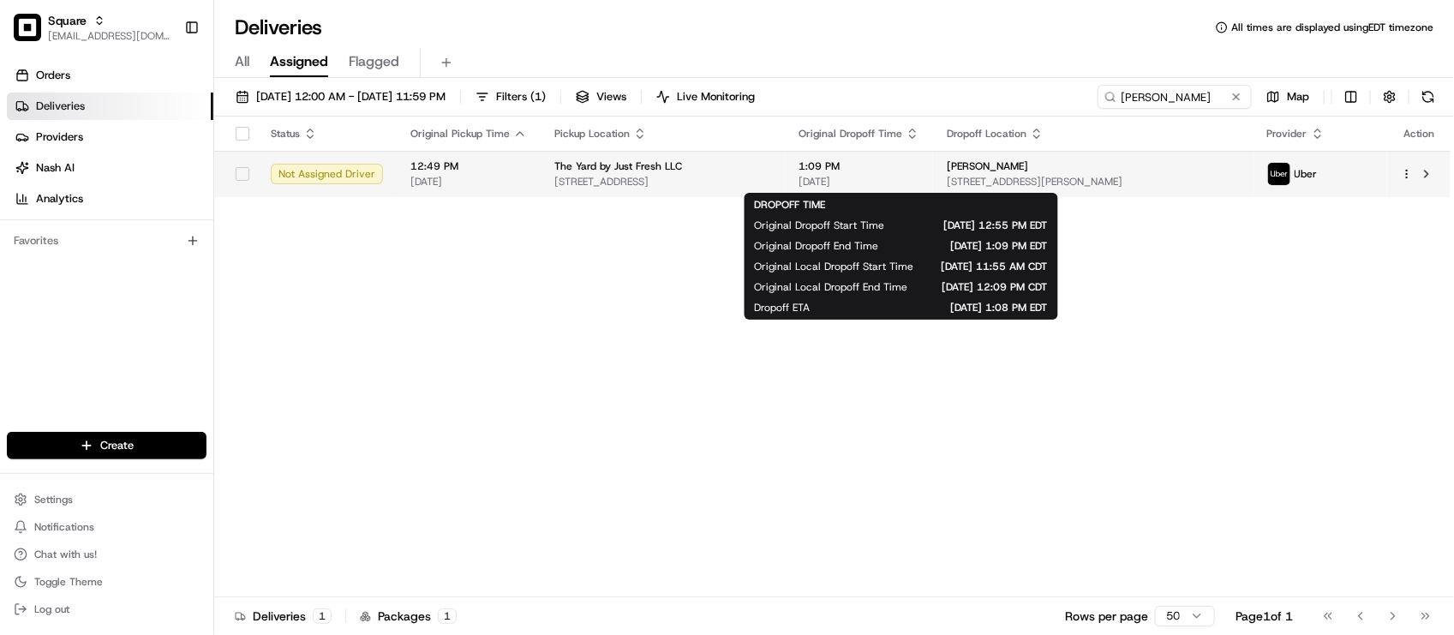
click at [891, 183] on span "[DATE]" at bounding box center [859, 182] width 121 height 14
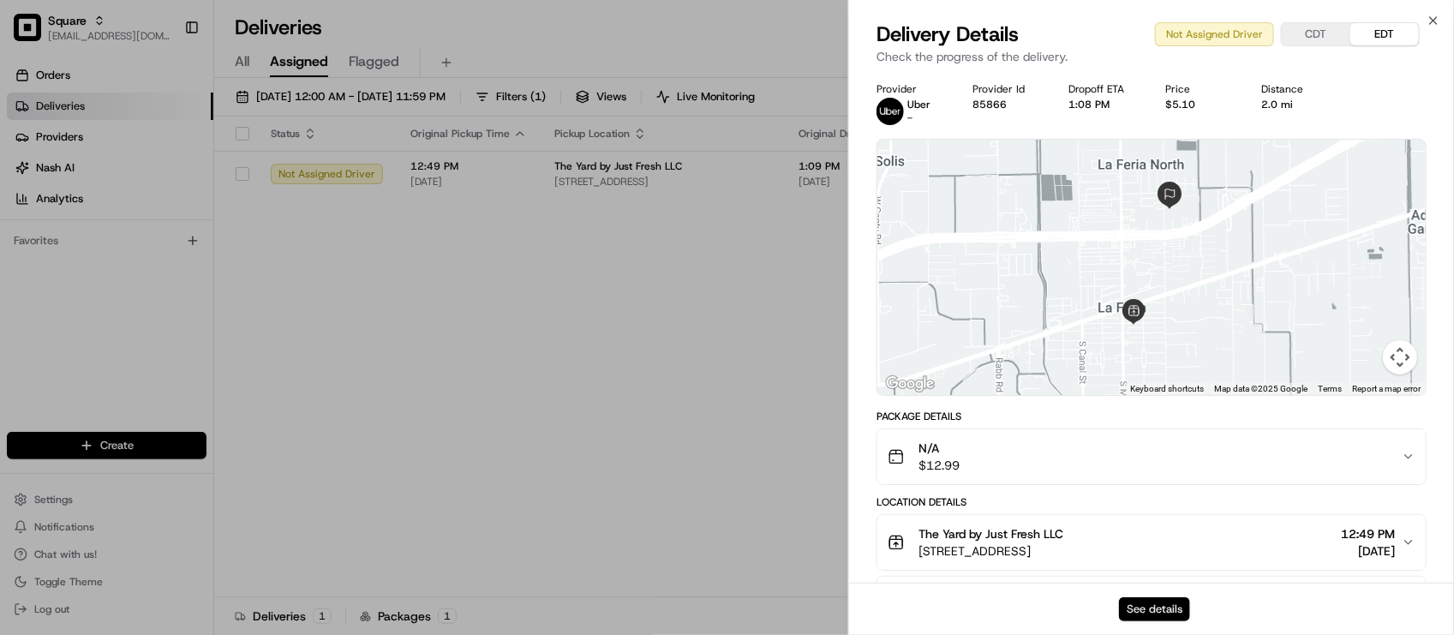
click at [1158, 605] on button "See details" at bounding box center [1154, 609] width 71 height 24
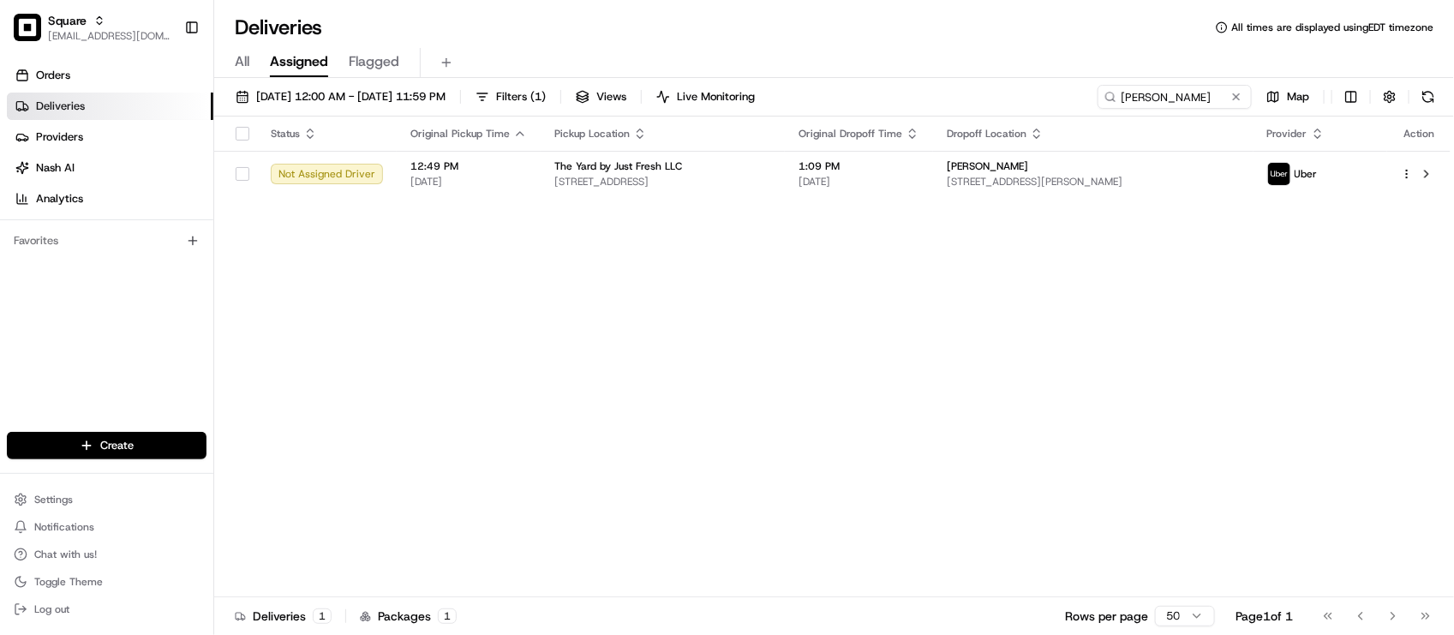
click at [410, 387] on div "Status Original Pickup Time Pickup Location Original Dropoff Time Dropoff Locat…" at bounding box center [832, 357] width 1237 height 481
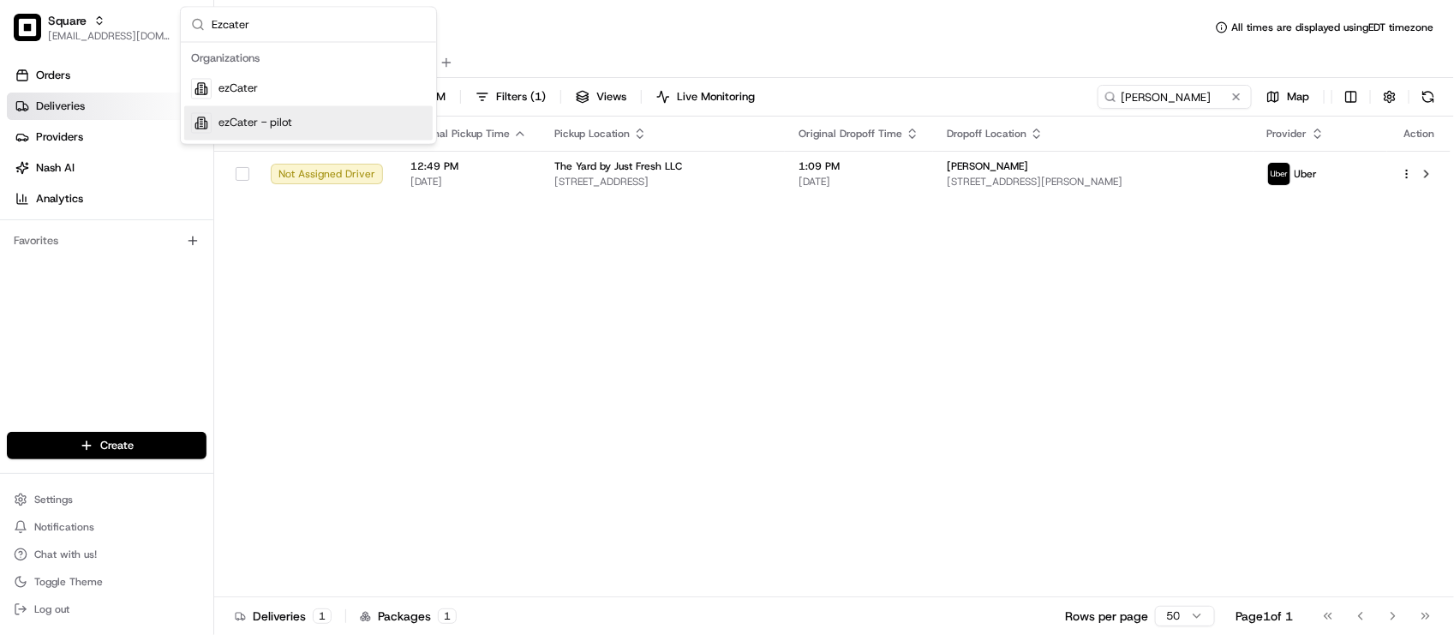
type input "Ezcater"
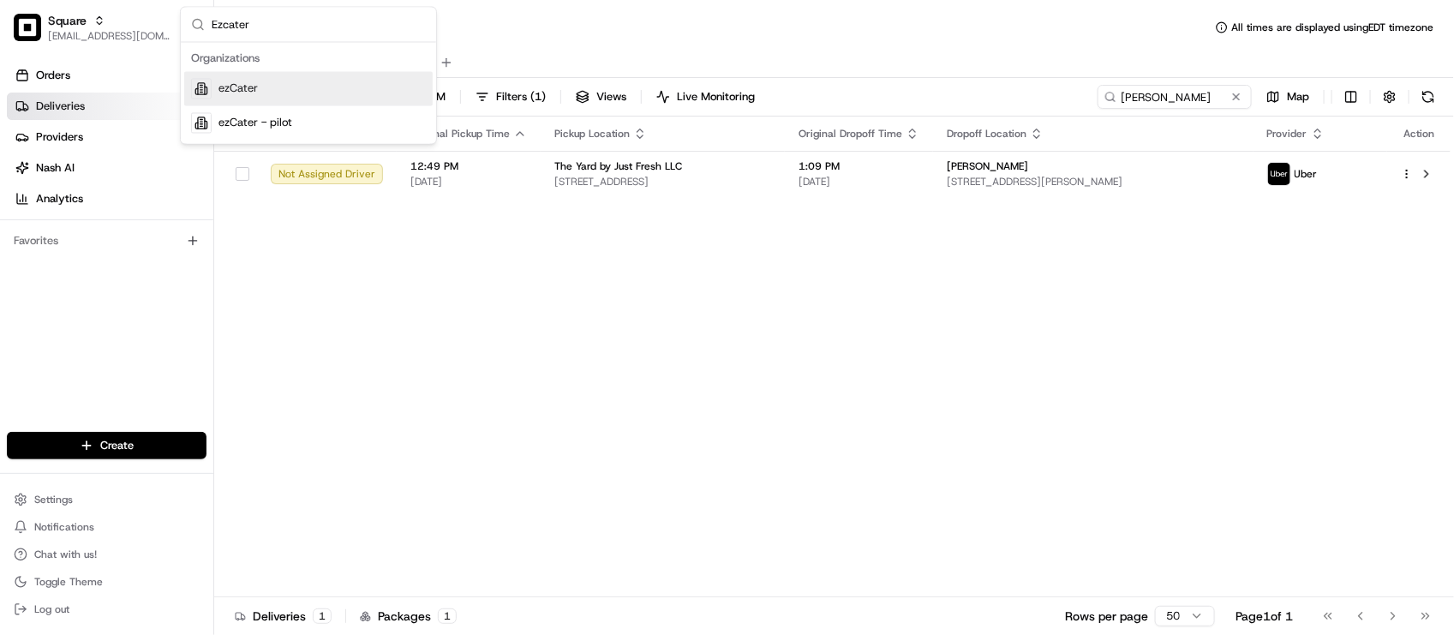
click at [306, 83] on div "ezCater" at bounding box center [308, 89] width 249 height 34
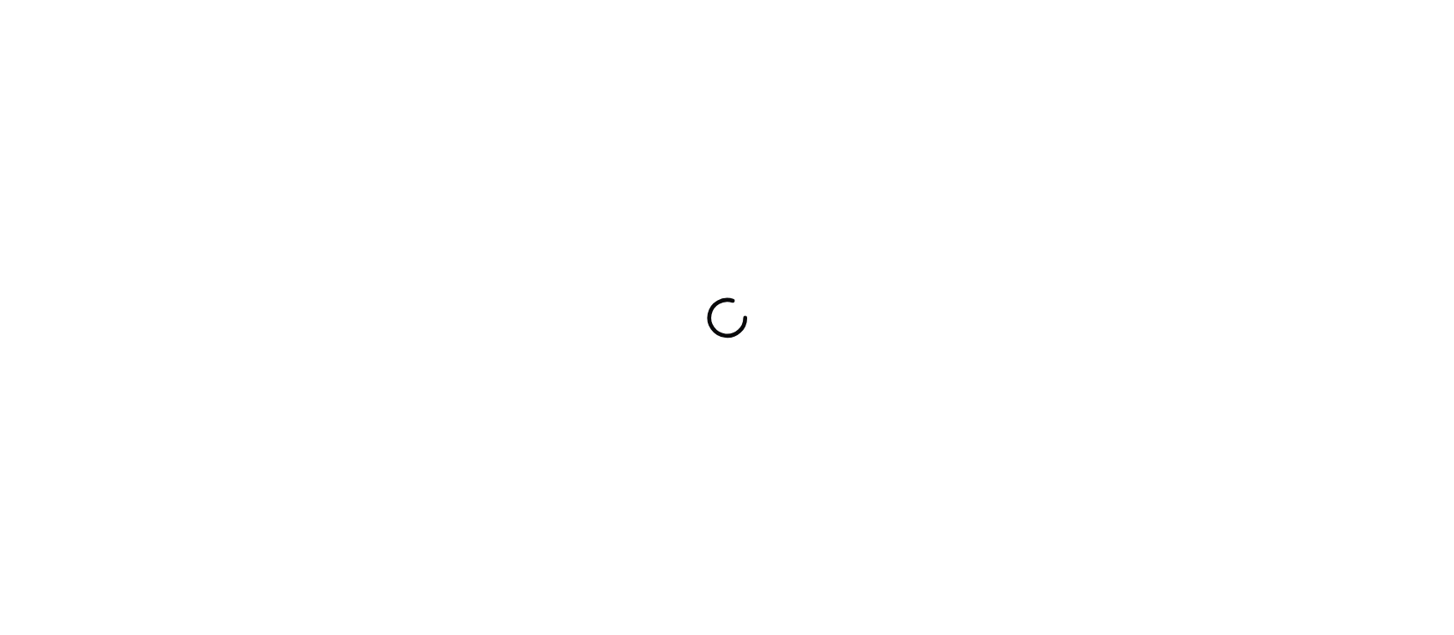
click at [306, 169] on div at bounding box center [727, 317] width 1454 height 635
click at [503, 81] on div at bounding box center [727, 317] width 1454 height 635
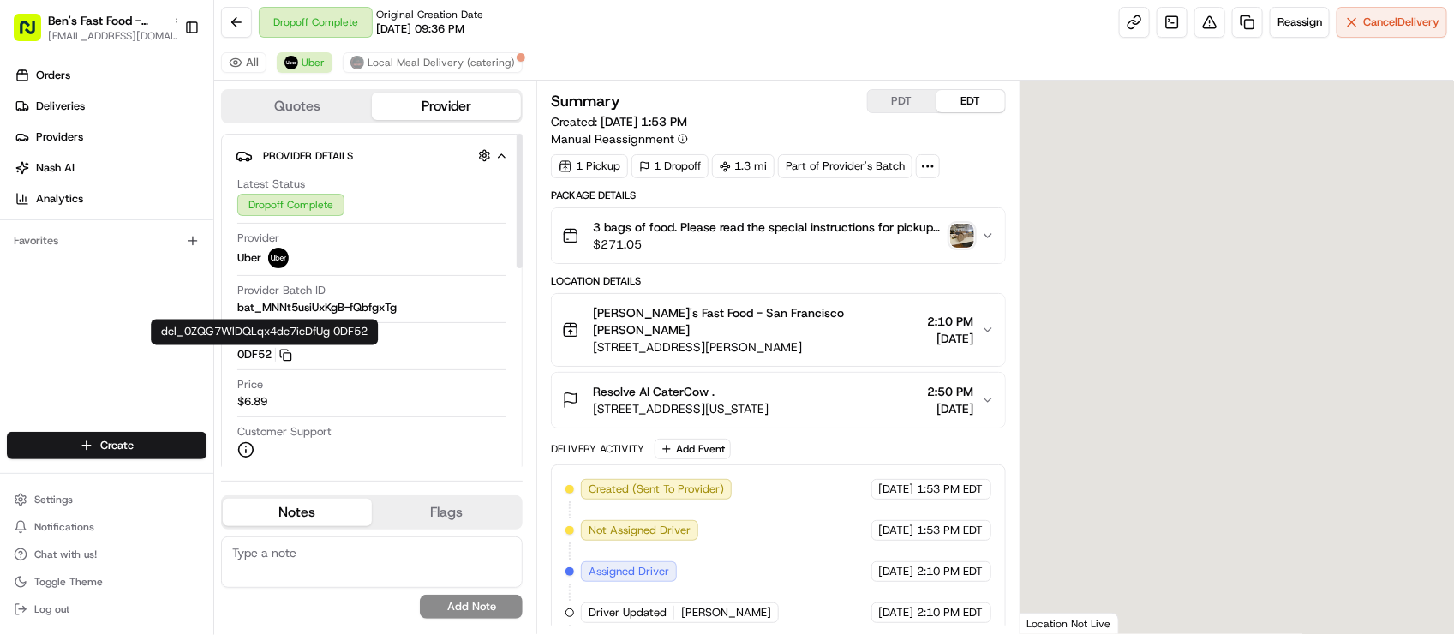
drag, startPoint x: 127, startPoint y: 357, endPoint x: 131, endPoint y: 349, distance: 8.8
click at [127, 357] on div "Orders Deliveries Providers Nash AI Analytics Favorites" at bounding box center [106, 248] width 213 height 387
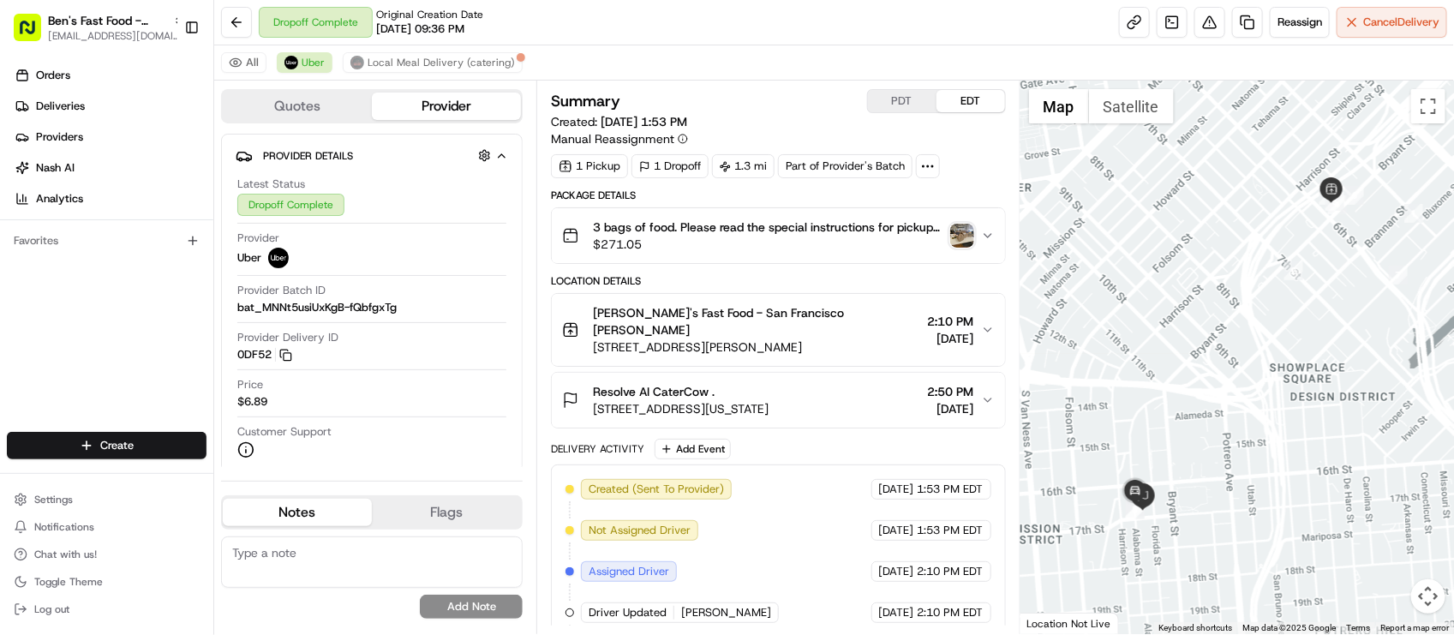
click at [769, 383] on div "Resolve AI CaterCow ." at bounding box center [681, 391] width 176 height 17
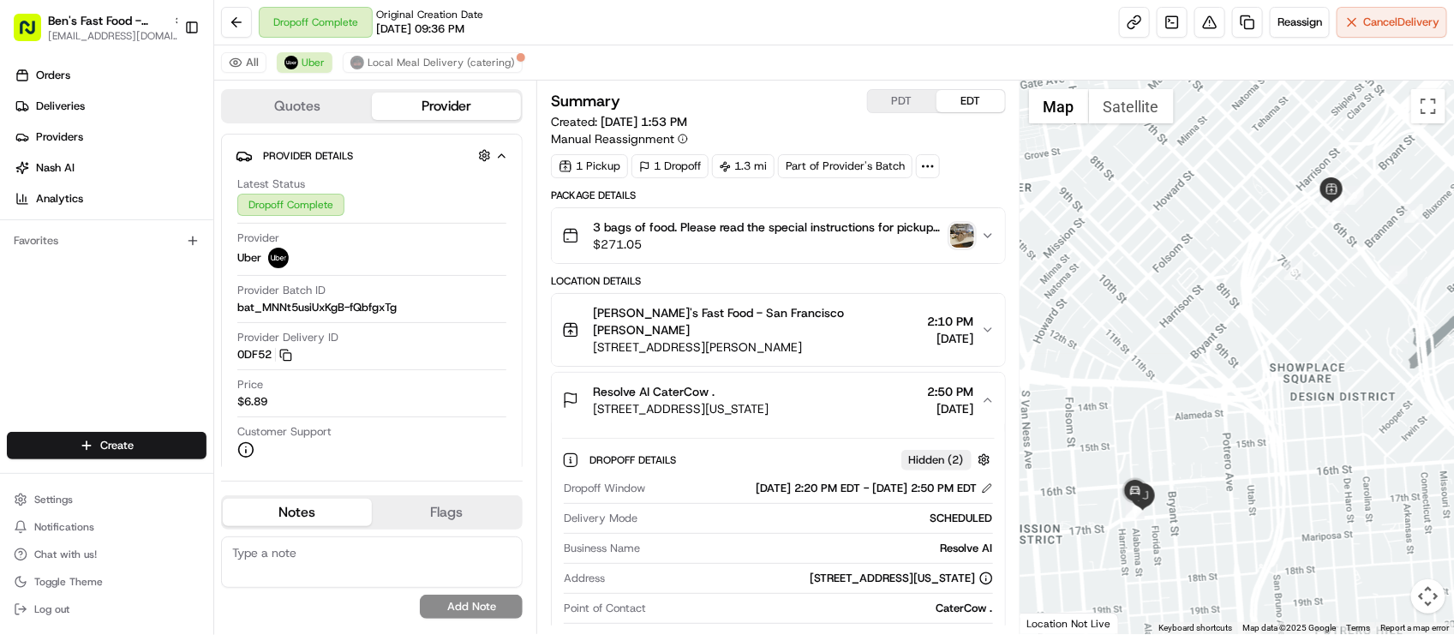
click at [884, 255] on button "3 bags of food. Please read the special instructions for pickup and dropoff det…" at bounding box center [778, 235] width 453 height 55
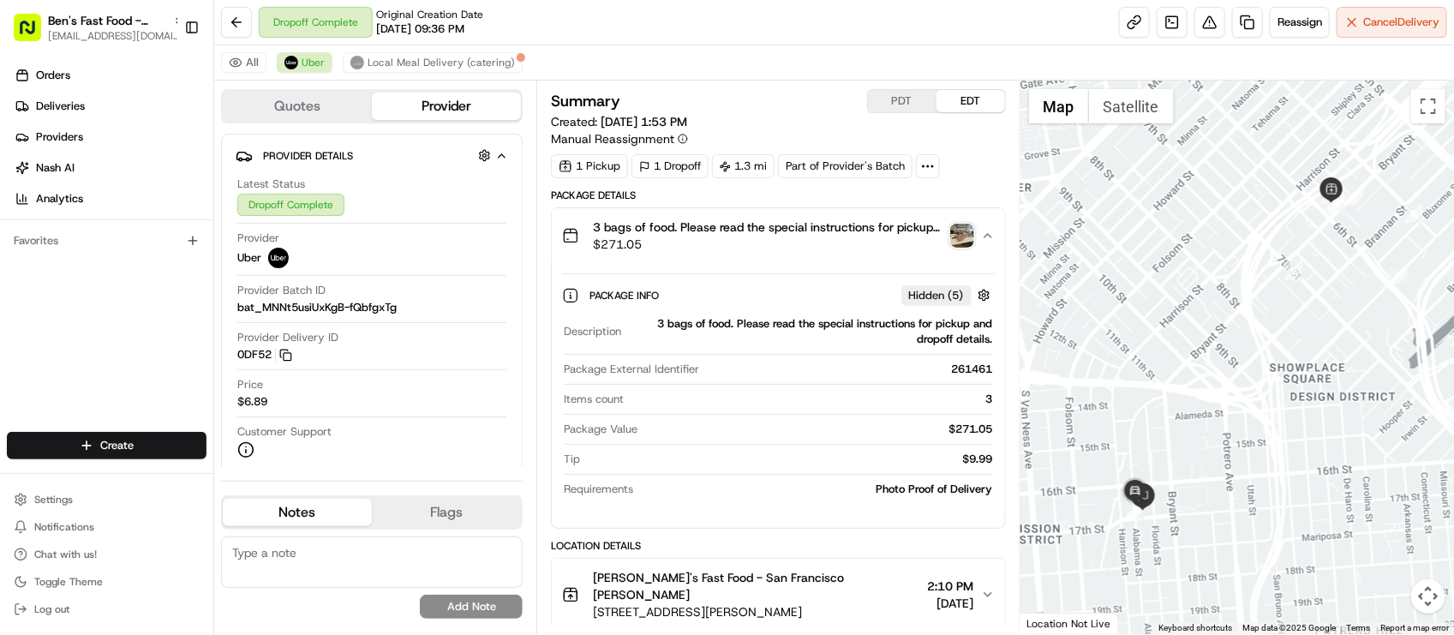
click at [871, 207] on div "3 bags of food. Please read the special instructions for pickup and dropoff det…" at bounding box center [778, 367] width 454 height 321
click at [863, 231] on span "3 bags of food. Please read the special instructions for pickup and dropoff det…" at bounding box center [768, 227] width 350 height 17
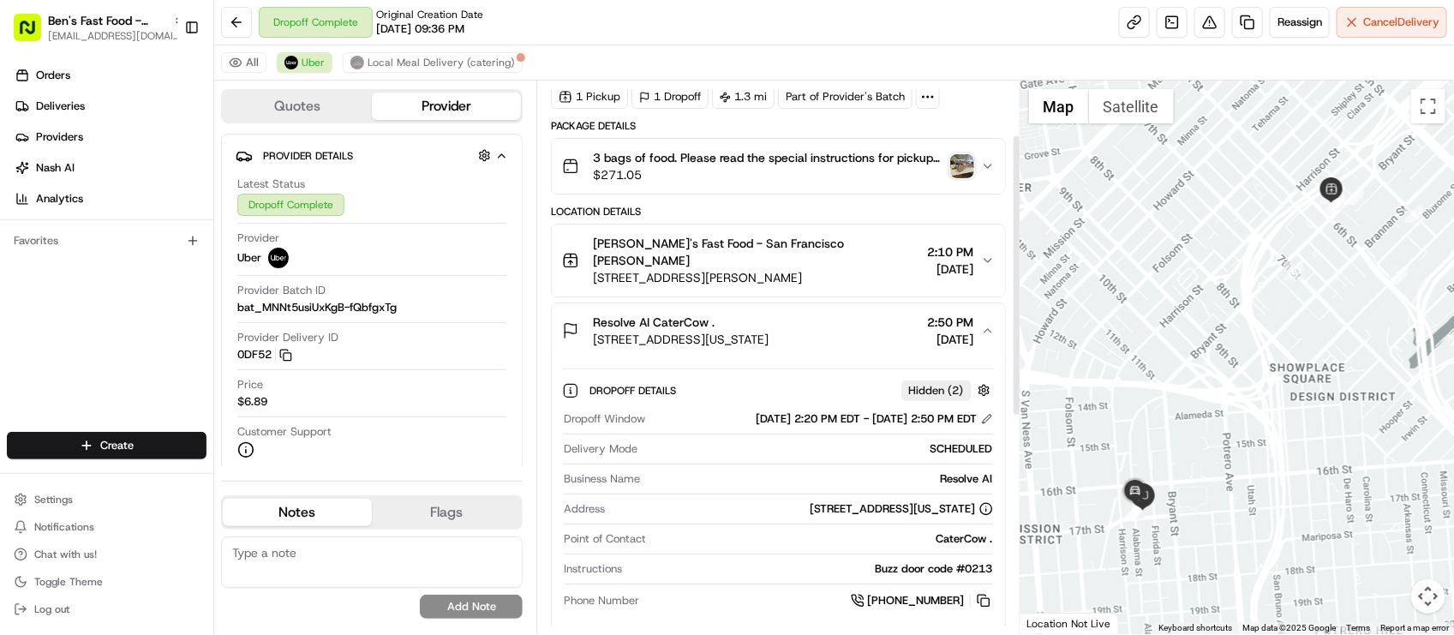
scroll to position [107, 0]
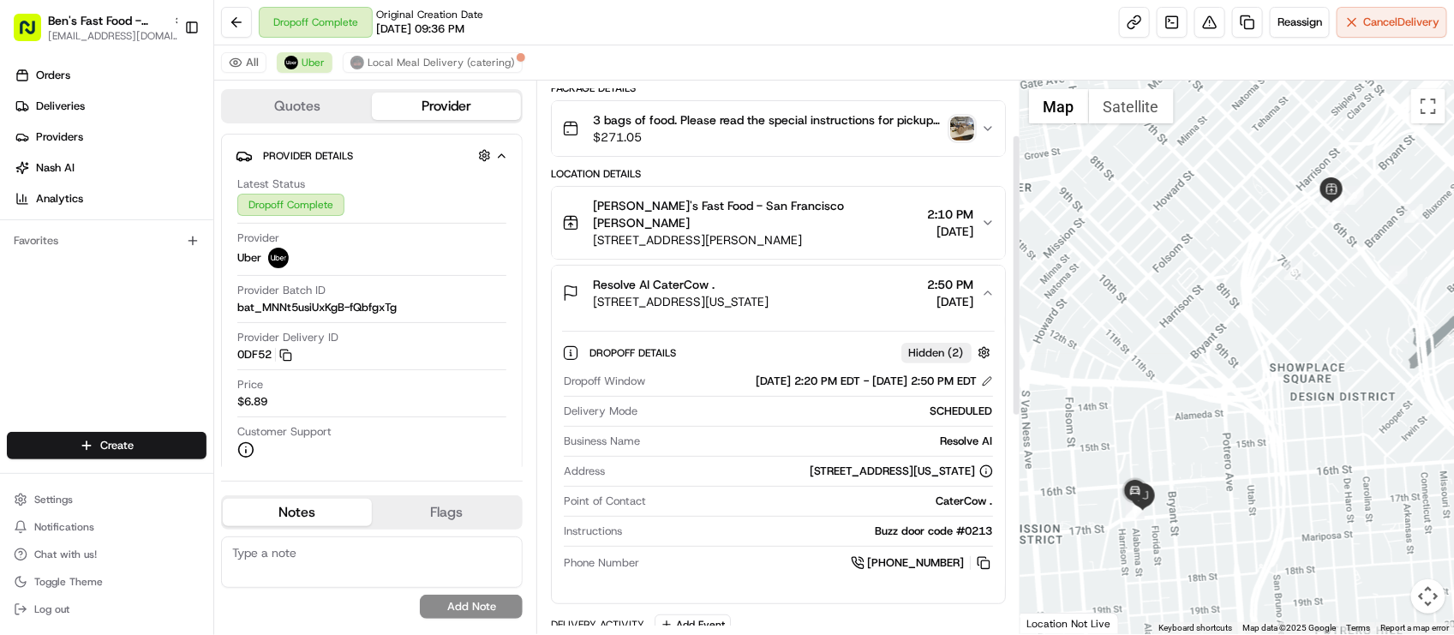
click at [863, 231] on div "Ben's Fast Food - San Francisco Miguel Canul 60 Morris St, San Francisco, CA 94…" at bounding box center [771, 222] width 418 height 51
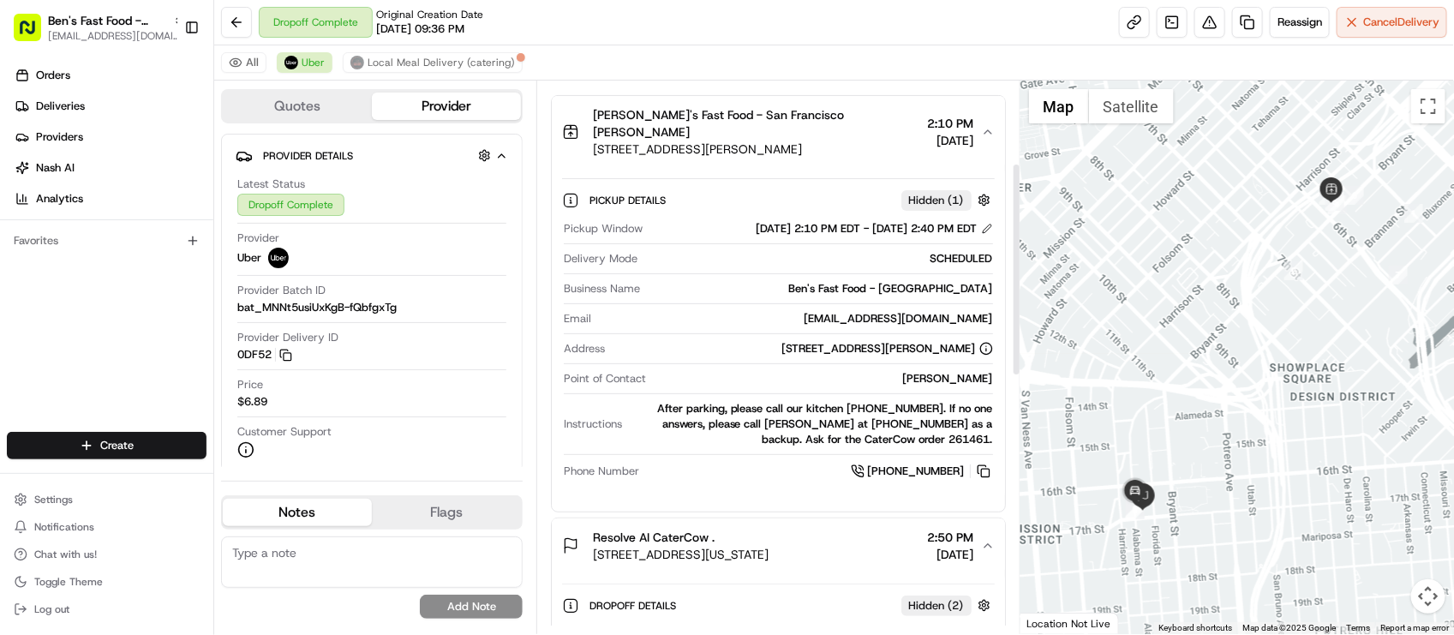
scroll to position [214, 0]
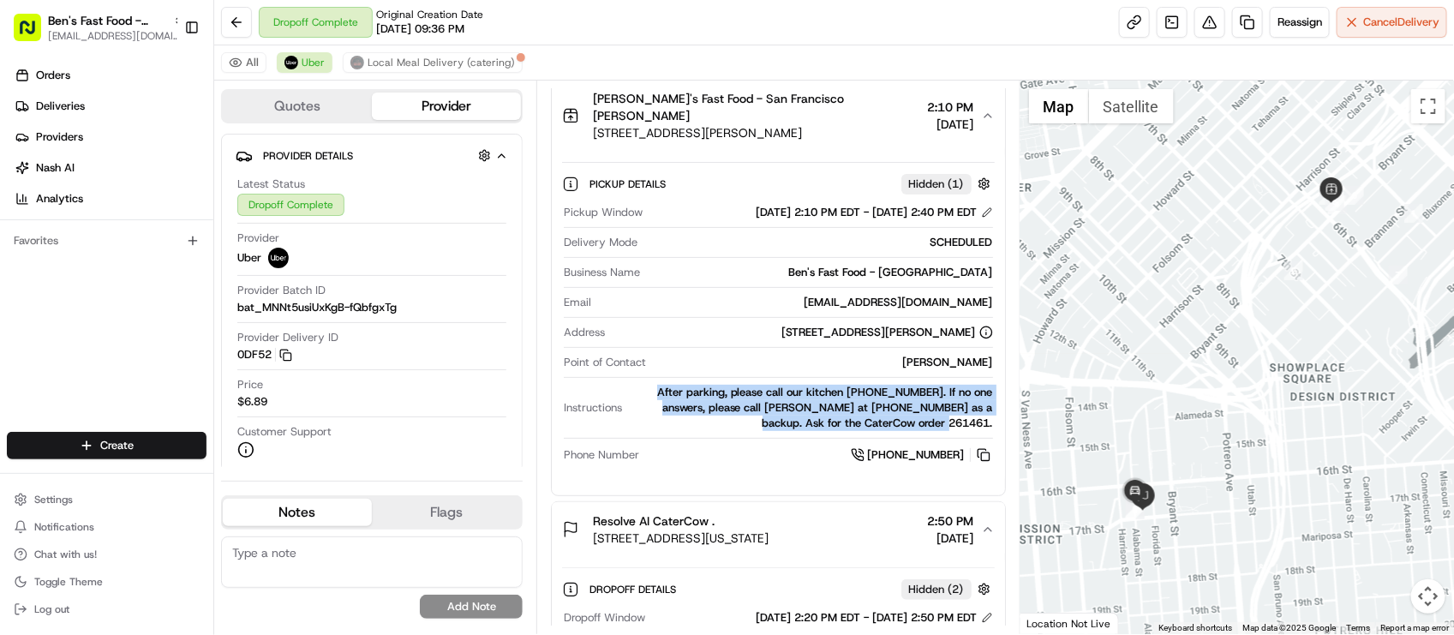
drag, startPoint x: 666, startPoint y: 380, endPoint x: 1001, endPoint y: 410, distance: 336.4
click at [1001, 410] on div "Pickup Details Hidden ( 1 ) Pickup Window 08/13/2025 2:10 PM EDT - 08/13/2025 2…" at bounding box center [778, 317] width 453 height 330
click at [669, 407] on div "After parking, please call our kitchen [PHONE_NUMBER]. If no one answers, pleas…" at bounding box center [810, 408] width 363 height 46
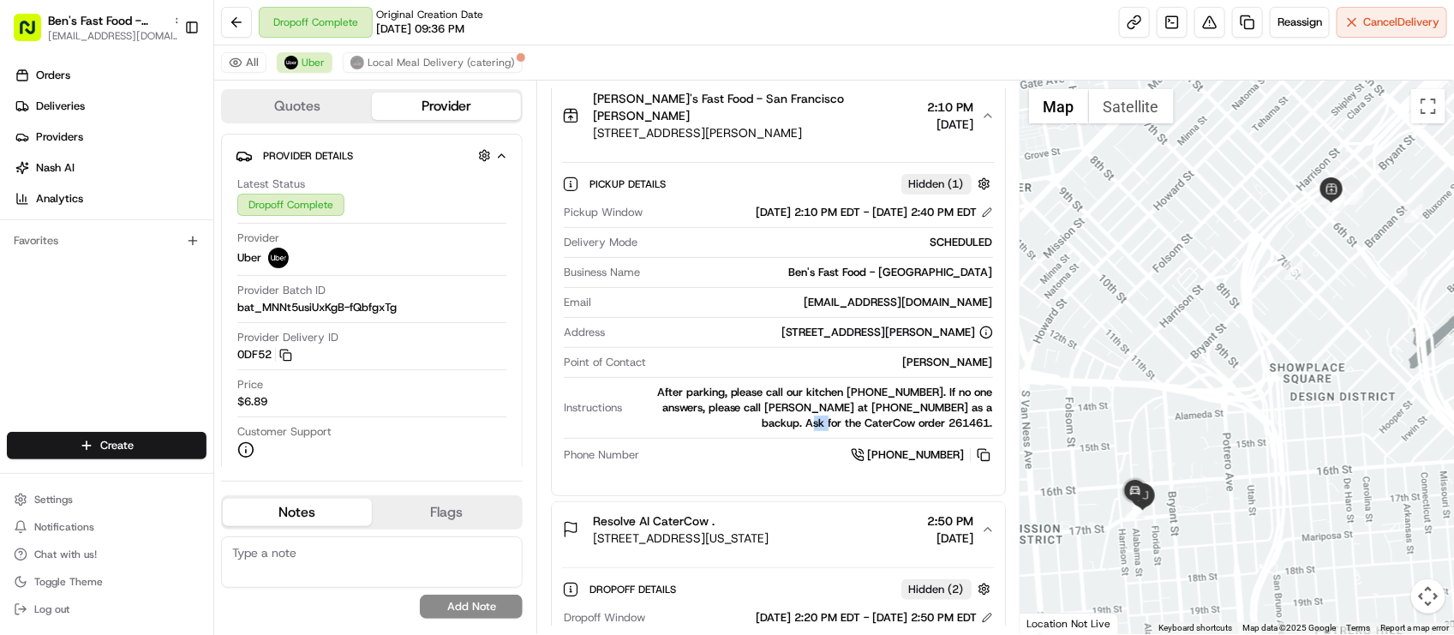
click at [669, 407] on div "After parking, please call our kitchen [PHONE_NUMBER]. If no one answers, pleas…" at bounding box center [810, 408] width 363 height 46
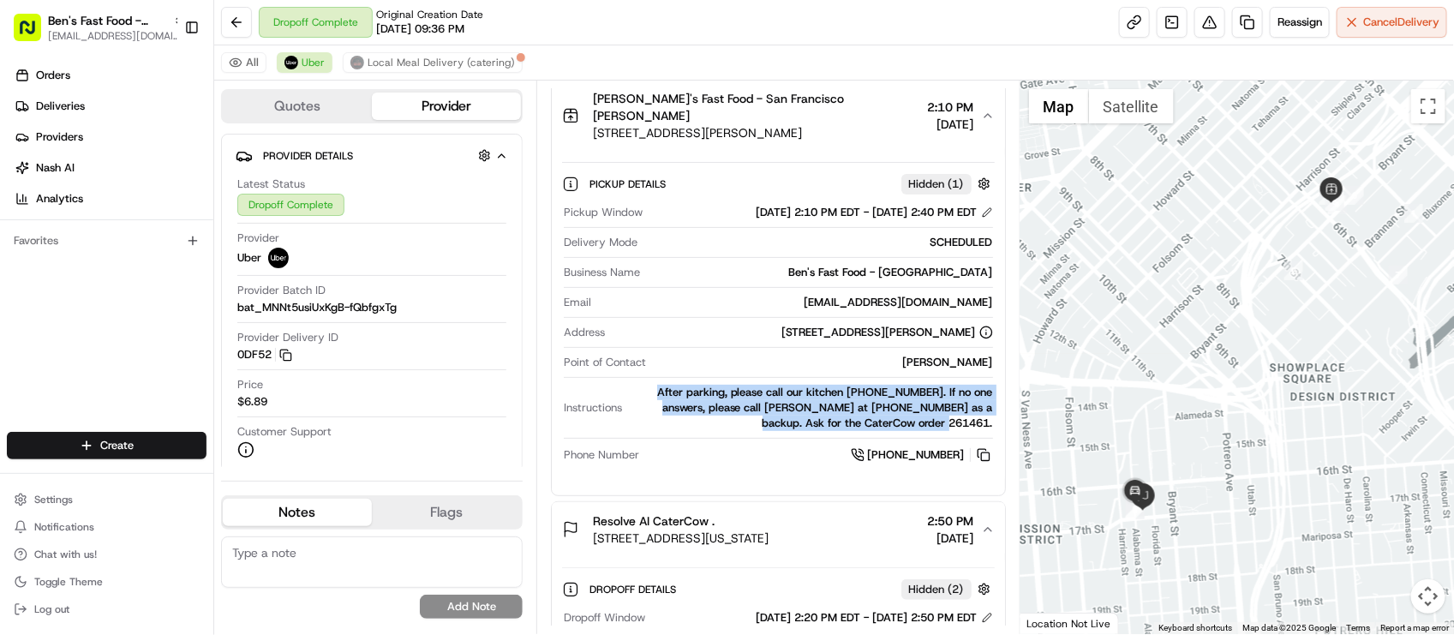
drag, startPoint x: 650, startPoint y: 374, endPoint x: 994, endPoint y: 413, distance: 346.8
click at [994, 413] on div "Pickup Window 08/13/2025 2:10 PM EDT - 08/13/2025 2:40 PM EDT Delivery Mode SCH…" at bounding box center [778, 334] width 432 height 273
click at [722, 464] on div "Pickup Details Hidden ( 1 ) Pickup Window 08/13/2025 2:10 PM EDT - 08/13/2025 2…" at bounding box center [778, 317] width 453 height 330
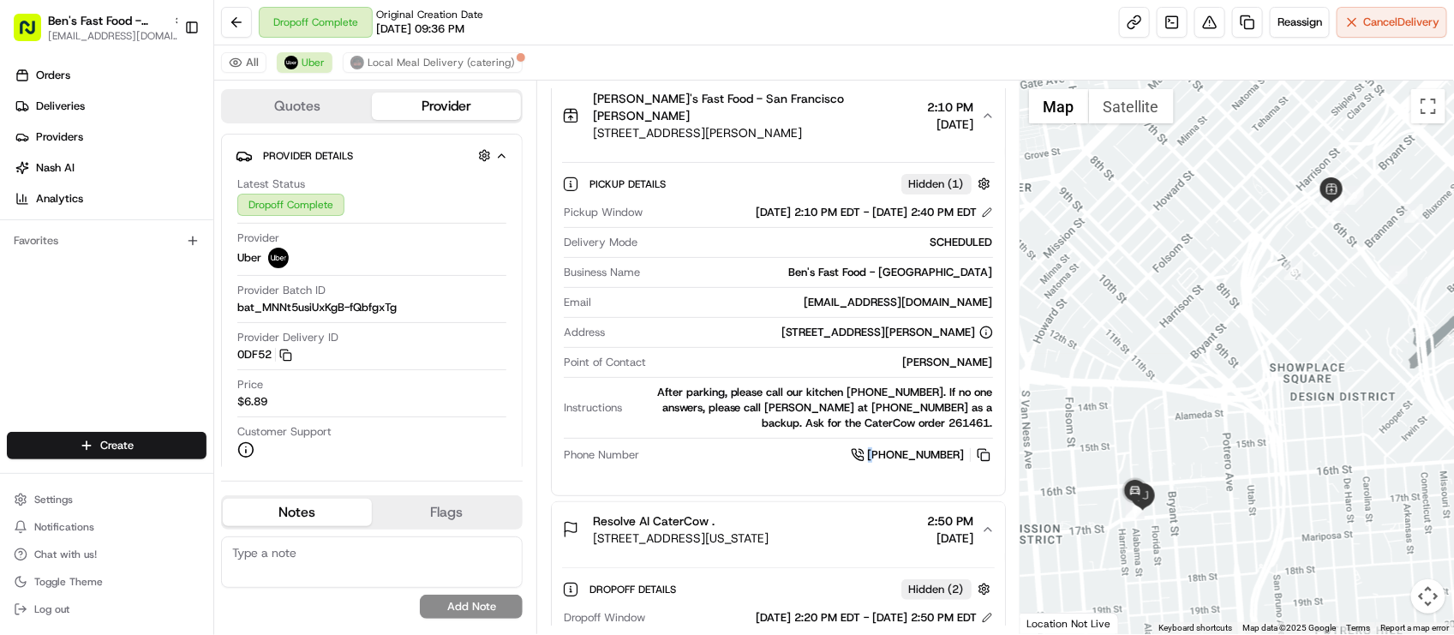
click at [722, 463] on div "Pickup Details Hidden ( 1 ) Pickup Window 08/13/2025 2:10 PM EDT - 08/13/2025 2…" at bounding box center [778, 317] width 453 height 330
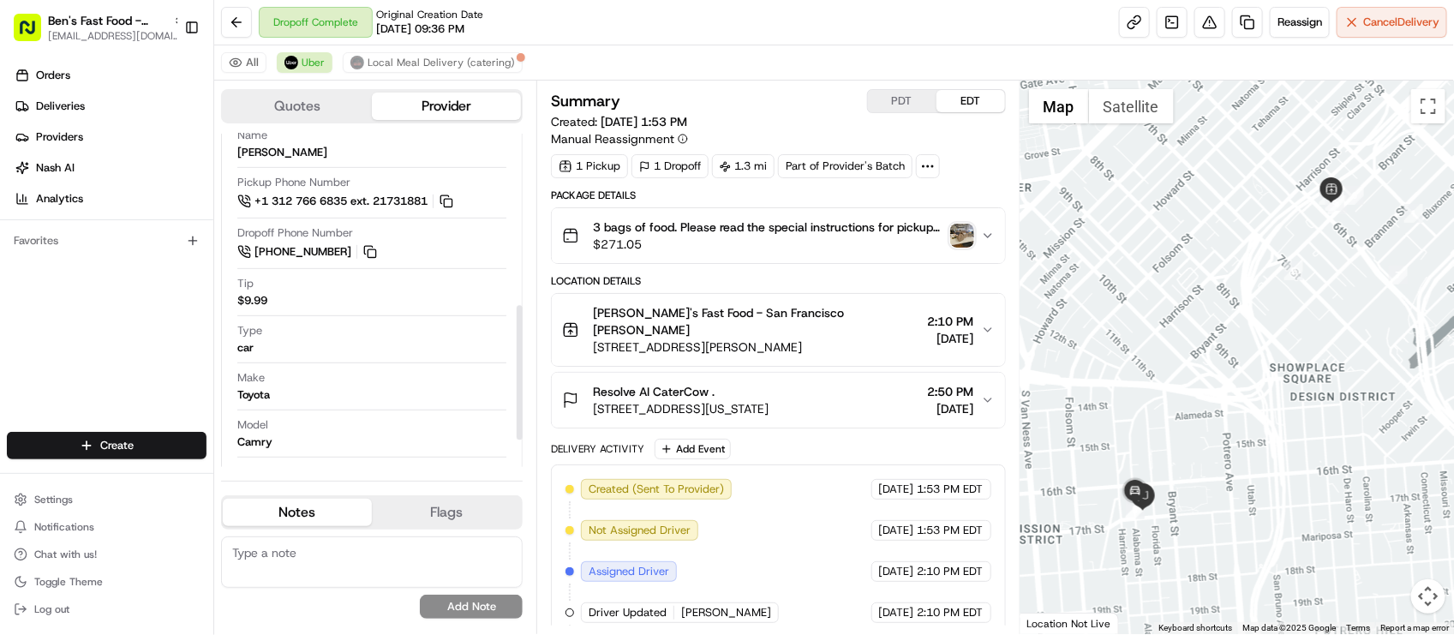
scroll to position [429, 0]
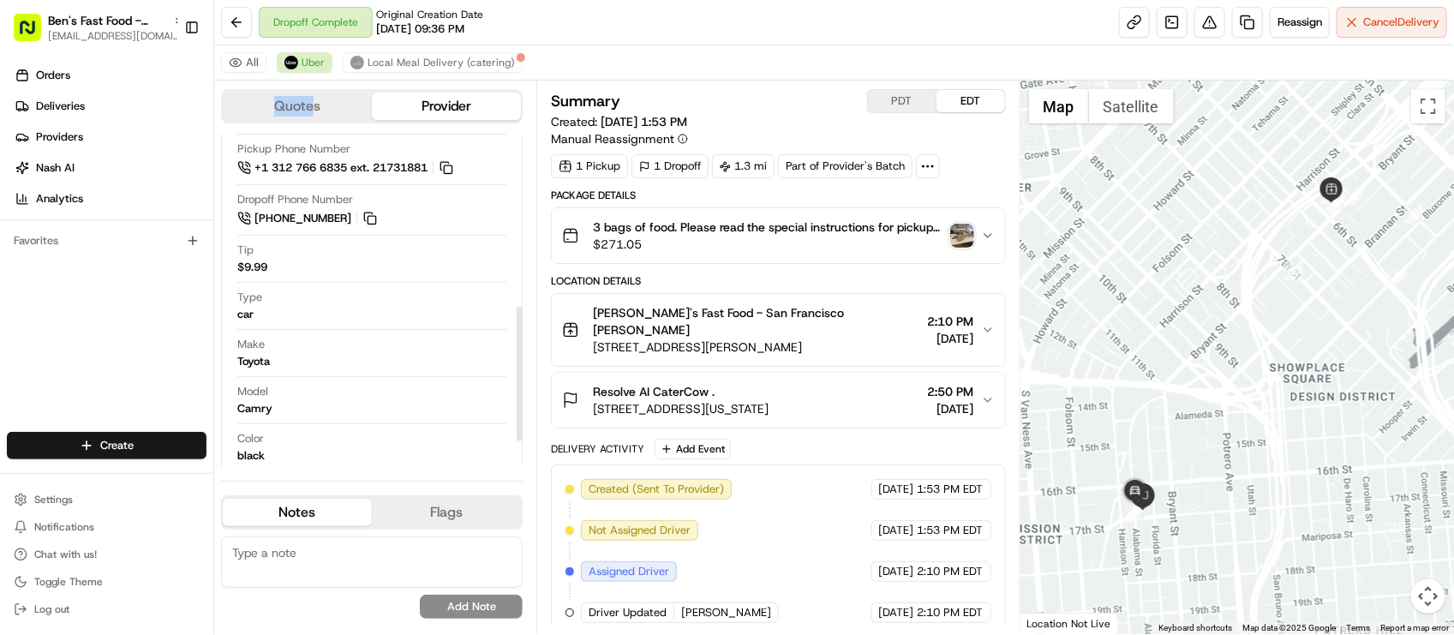
click at [310, 90] on div "Quotes Provider" at bounding box center [372, 106] width 302 height 34
drag, startPoint x: 309, startPoint y: 95, endPoint x: 310, endPoint y: 105, distance: 9.5
click at [309, 95] on button "Quotes" at bounding box center [297, 106] width 149 height 27
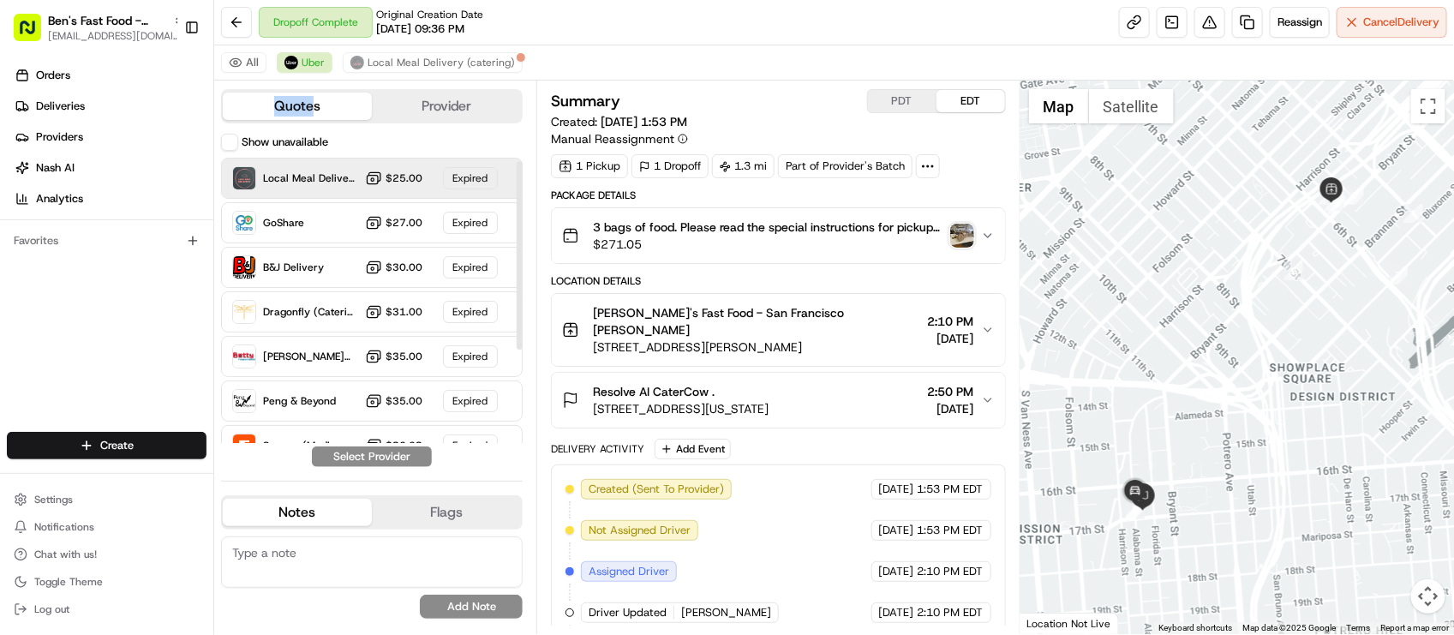
scroll to position [0, 0]
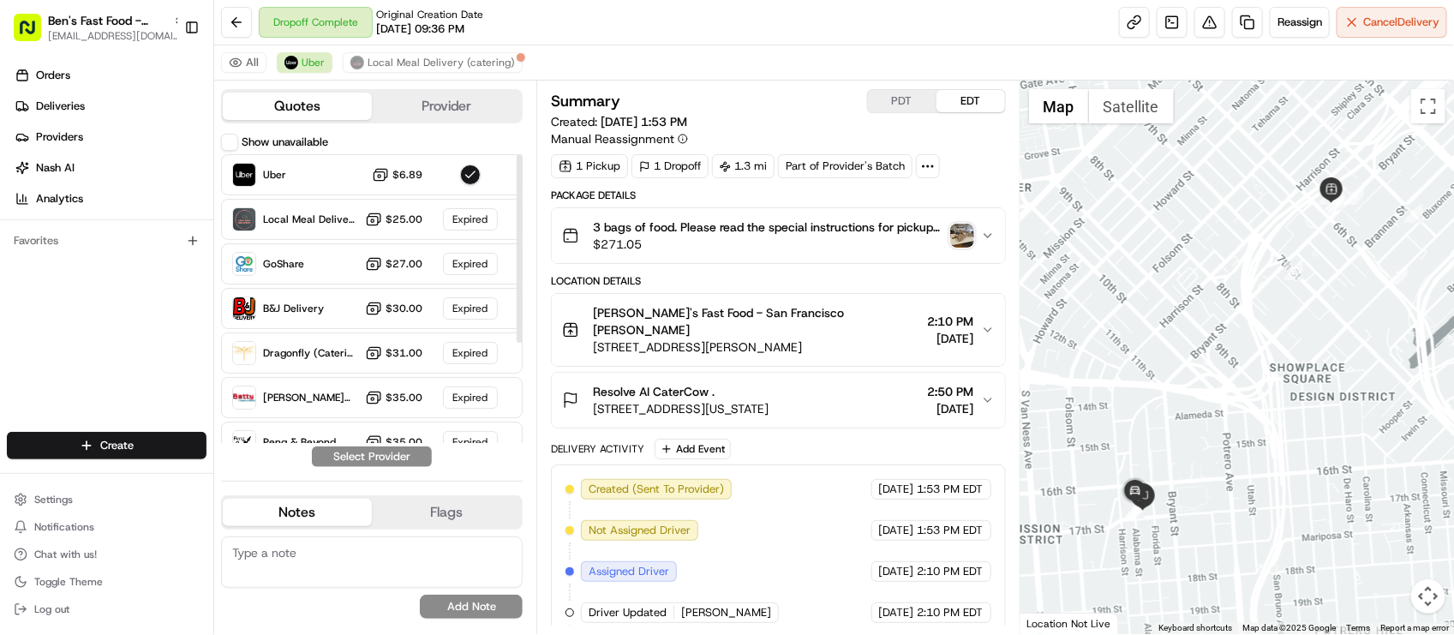
click at [236, 138] on div "Show unavailable" at bounding box center [274, 142] width 107 height 17
click at [232, 139] on button "Show unavailable" at bounding box center [229, 142] width 17 height 17
click at [234, 143] on button "Show unavailable" at bounding box center [229, 142] width 17 height 17
click at [203, 328] on div "Orders Deliveries Providers [PERSON_NAME] Analytics Favorites" at bounding box center [106, 248] width 213 height 387
click at [241, 23] on button at bounding box center [236, 22] width 31 height 31
